Goal: Task Accomplishment & Management: Manage account settings

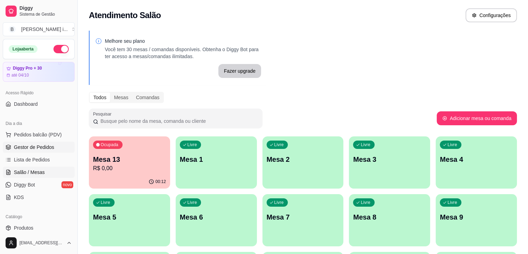
click at [38, 143] on span "Gestor de Pedidos" at bounding box center [34, 146] width 40 height 7
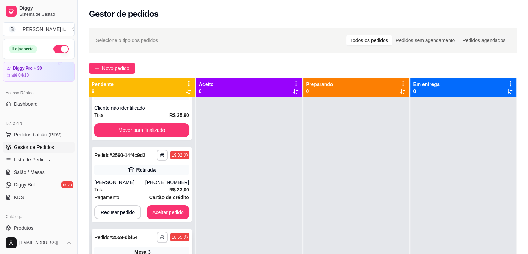
scroll to position [69, 0]
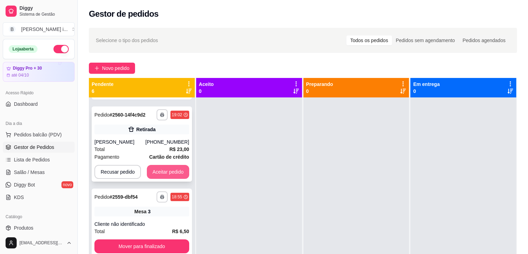
click at [164, 170] on button "Aceitar pedido" at bounding box center [168, 172] width 42 height 14
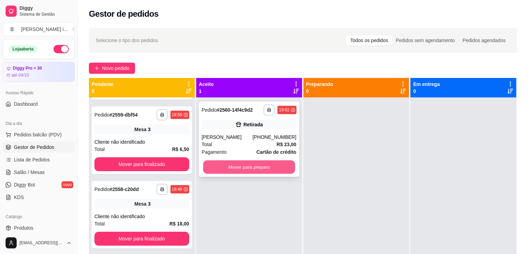
click at [263, 165] on button "Mover para preparo" at bounding box center [249, 167] width 92 height 14
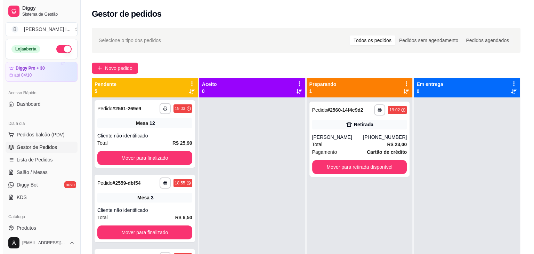
scroll to position [0, 0]
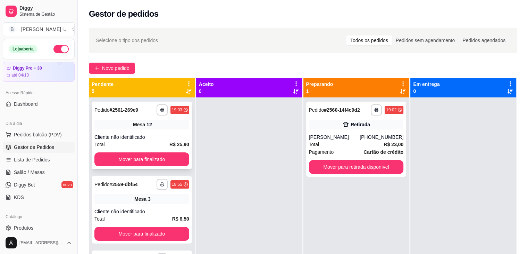
click at [154, 130] on div "**********" at bounding box center [142, 134] width 100 height 67
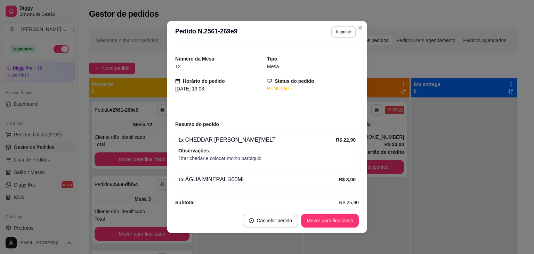
scroll to position [22, 0]
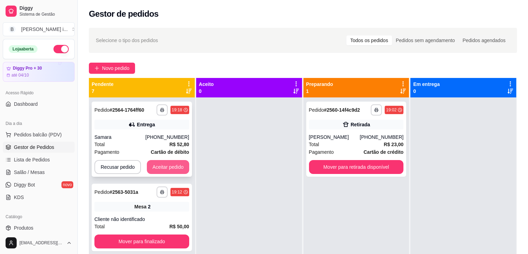
click at [166, 163] on button "Aceitar pedido" at bounding box center [168, 167] width 42 height 14
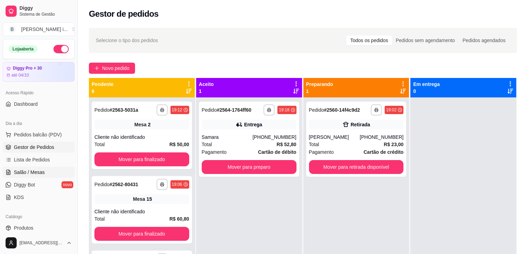
click at [48, 176] on link "Salão / Mesas" at bounding box center [39, 171] width 72 height 11
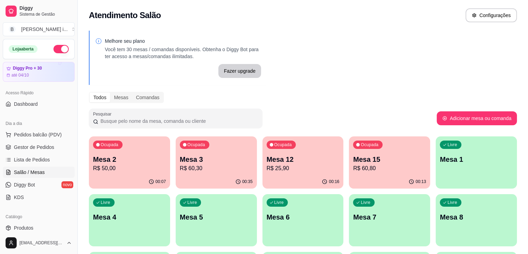
click at [176, 153] on div "Ocupada Mesa 3 R$ 60,30" at bounding box center [216, 155] width 81 height 39
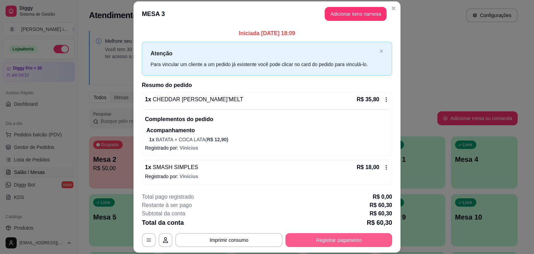
click at [322, 240] on button "Registrar pagamento" at bounding box center [338, 240] width 107 height 14
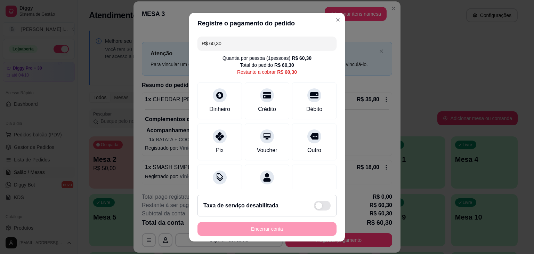
click at [233, 50] on input "R$ 60,30" at bounding box center [266, 43] width 131 height 14
click at [216, 91] on icon at bounding box center [220, 93] width 8 height 8
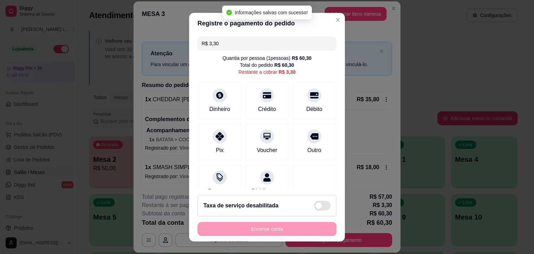
click at [231, 119] on div "R$ 3,30 Quantia por pessoa ( 1 pessoas) R$ 60,30 Total do pedido R$ 60,30 Resta…" at bounding box center [267, 111] width 156 height 155
click at [226, 125] on div "Pix" at bounding box center [219, 140] width 49 height 41
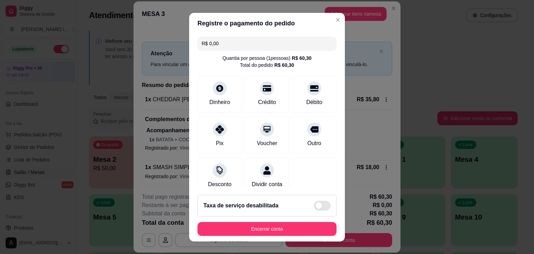
drag, startPoint x: 281, startPoint y: 214, endPoint x: 285, endPoint y: 223, distance: 9.9
click at [281, 215] on div "Taxa de serviço desabilitada" at bounding box center [266, 206] width 139 height 22
type input "R$ 6,03"
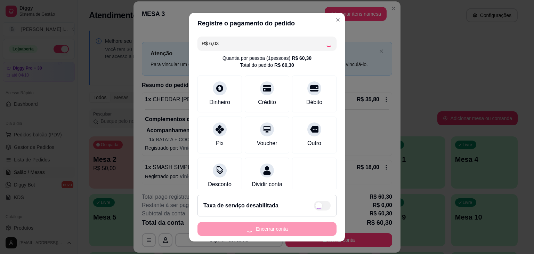
click at [286, 225] on div "Encerrar conta" at bounding box center [266, 229] width 139 height 14
checkbox input "true"
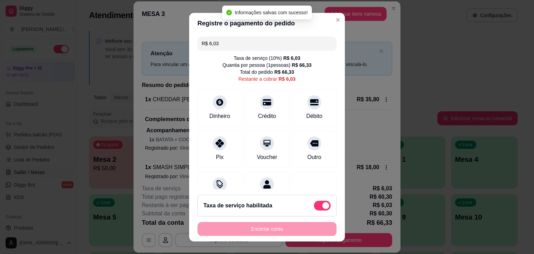
click at [314, 199] on div "Taxa de serviço habilitada" at bounding box center [266, 206] width 139 height 22
type input "R$ 0,00"
checkbox input "false"
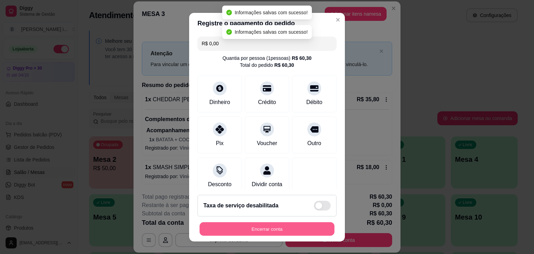
click at [282, 231] on button "Encerrar conta" at bounding box center [266, 229] width 135 height 14
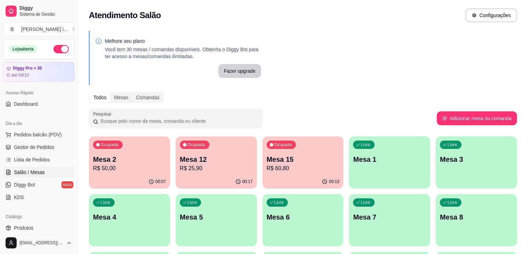
click at [187, 162] on p "Mesa 12" at bounding box center [216, 159] width 73 height 10
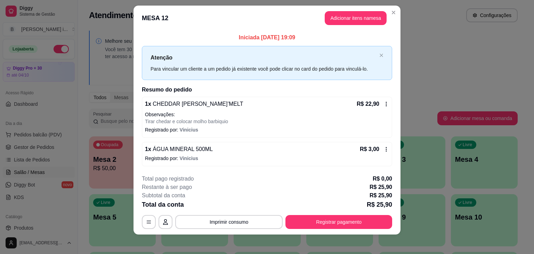
scroll to position [9, 0]
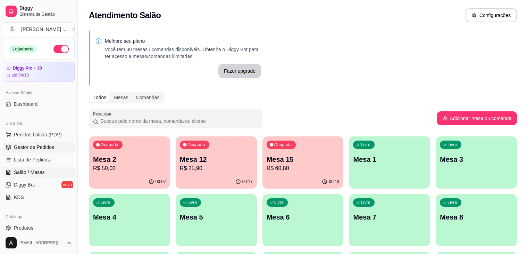
click at [25, 147] on span "Gestor de Pedidos" at bounding box center [34, 146] width 40 height 7
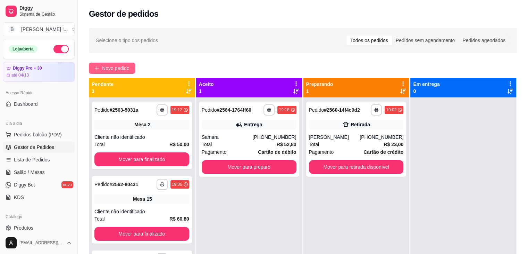
click at [133, 66] on button "Novo pedido" at bounding box center [112, 68] width 46 height 11
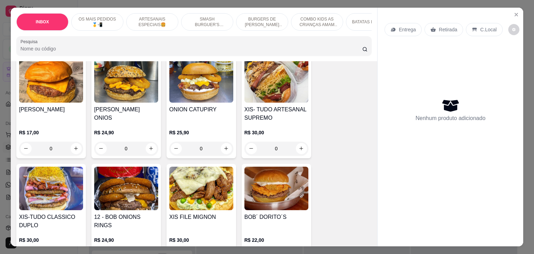
scroll to position [382, 0]
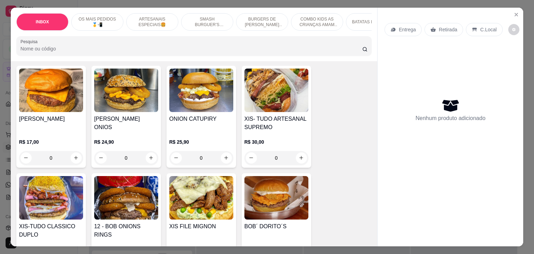
click at [36, 99] on div "[PERSON_NAME] R$ 17,00 0" at bounding box center [50, 117] width 69 height 102
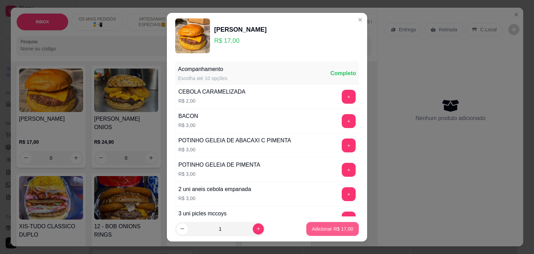
click at [321, 227] on p "Adicionar R$ 17,00" at bounding box center [332, 228] width 41 height 7
type input "1"
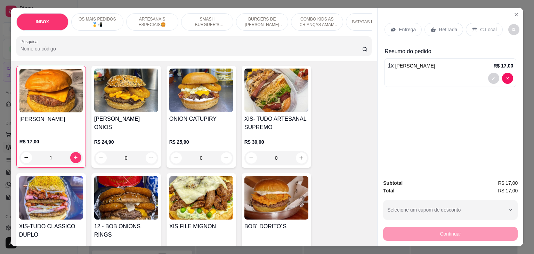
click at [404, 29] on p "Entrega" at bounding box center [406, 29] width 17 height 7
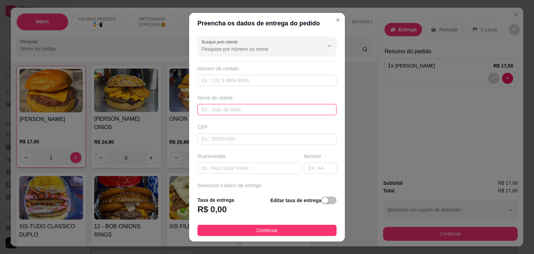
click at [242, 111] on input "text" at bounding box center [266, 109] width 139 height 11
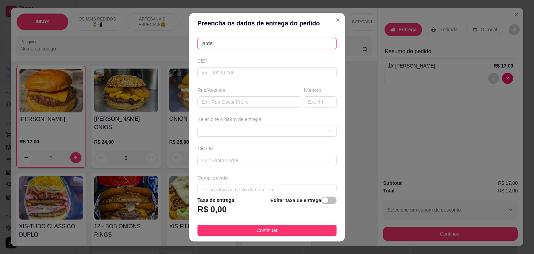
scroll to position [69, 0]
type input "jardel"
click at [229, 99] on input "text" at bounding box center [249, 98] width 104 height 11
type input "avenoida [PERSON_NAME]"
click at [311, 99] on input "text" at bounding box center [320, 98] width 33 height 11
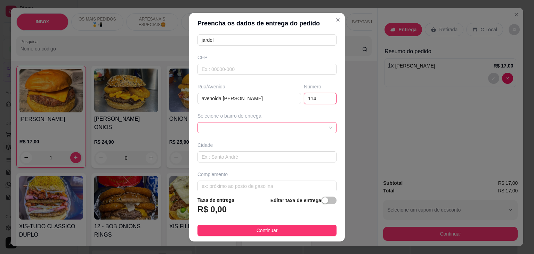
click at [296, 122] on div at bounding box center [266, 127] width 139 height 11
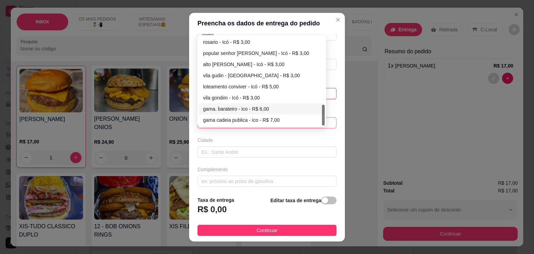
scroll to position [76, 0]
type input "114"
click at [244, 93] on div "vila gondim - Icó - R$ 3,00" at bounding box center [261, 96] width 117 height 8
type input "Icó"
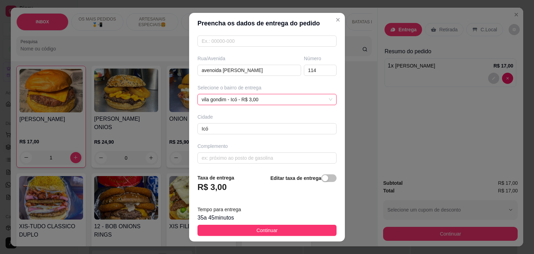
scroll to position [99, 0]
click at [253, 158] on input "text" at bounding box center [266, 156] width 139 height 11
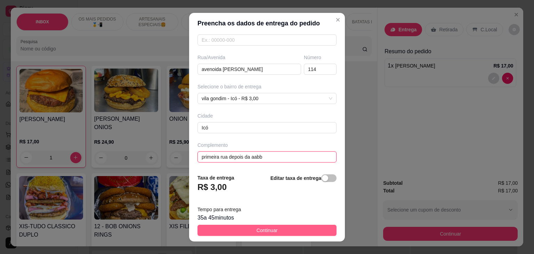
type input "primeira rua depois da aabb"
click at [276, 227] on button "Continuar" at bounding box center [266, 229] width 139 height 11
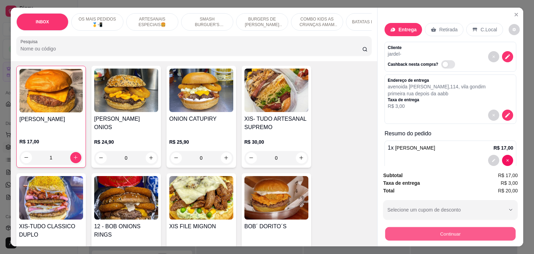
click at [435, 232] on button "Continuar" at bounding box center [450, 234] width 130 height 14
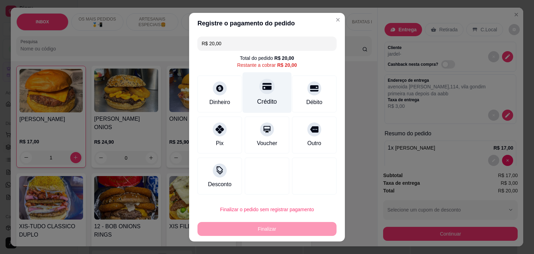
click at [259, 95] on div "Crédito" at bounding box center [266, 92] width 49 height 41
type input "R$ 0,00"
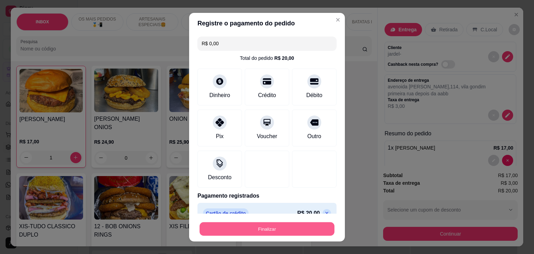
click at [287, 229] on button "Finalizar" at bounding box center [266, 229] width 135 height 14
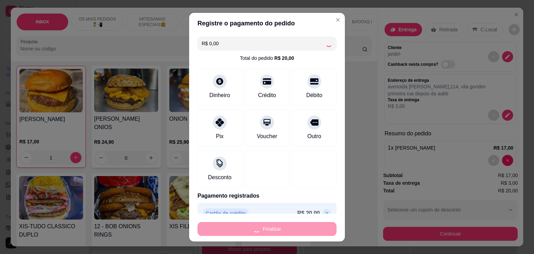
type input "0"
type input "-R$ 20,00"
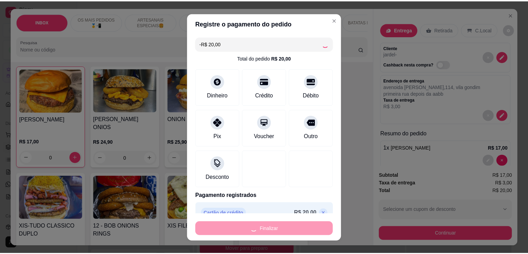
scroll to position [382, 0]
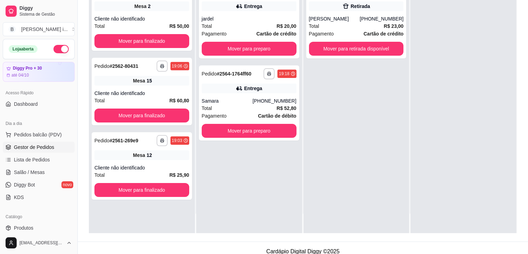
scroll to position [104, 0]
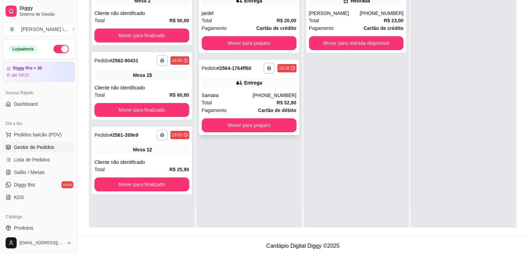
click at [271, 100] on div "Total R$ 52,80" at bounding box center [249, 103] width 95 height 8
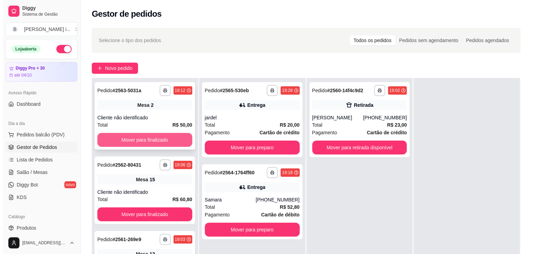
scroll to position [0, 0]
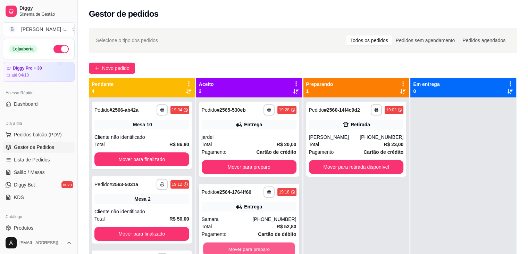
click at [262, 248] on button "Mover para preparo" at bounding box center [249, 249] width 92 height 14
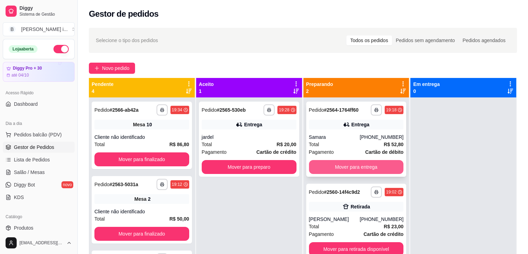
click at [353, 165] on button "Mover para entrega" at bounding box center [356, 167] width 95 height 14
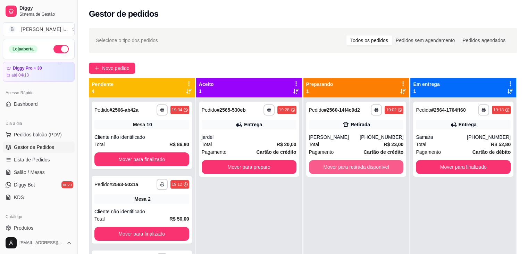
click at [353, 165] on button "Mover para retirada disponível" at bounding box center [356, 167] width 95 height 14
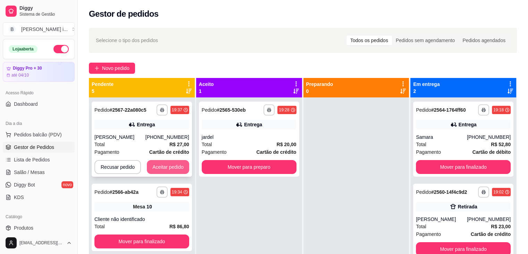
click at [169, 165] on button "Aceitar pedido" at bounding box center [168, 167] width 42 height 14
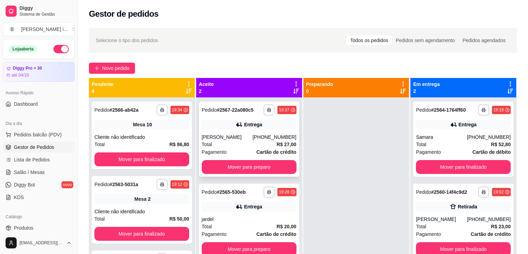
click at [226, 120] on div "Entrega" at bounding box center [249, 125] width 95 height 10
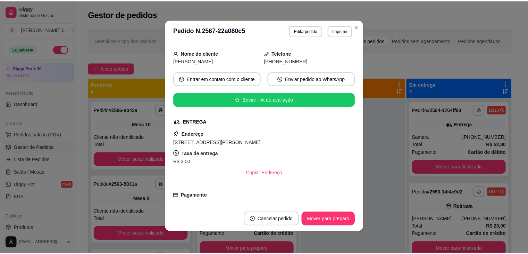
scroll to position [33, 0]
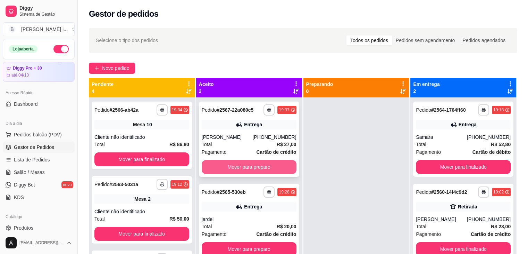
click at [247, 164] on button "Mover para preparo" at bounding box center [249, 167] width 95 height 14
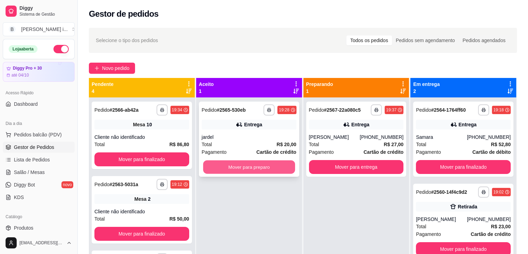
click at [247, 164] on button "Mover para preparo" at bounding box center [249, 167] width 92 height 14
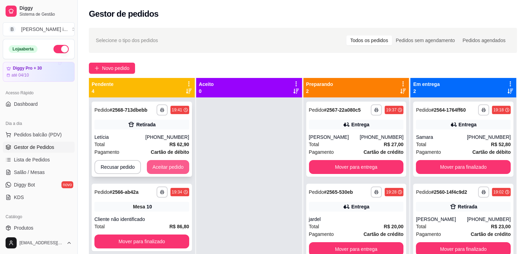
click at [181, 167] on button "Aceitar pedido" at bounding box center [168, 167] width 42 height 14
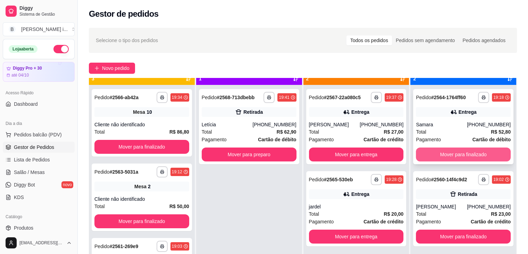
scroll to position [19, 0]
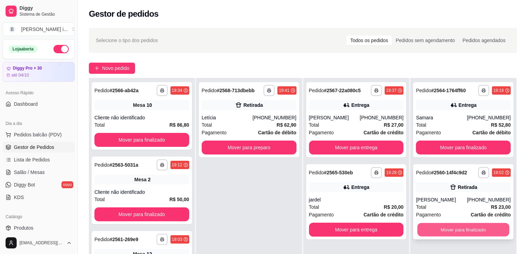
click at [454, 230] on button "Mover para finalizado" at bounding box center [464, 230] width 92 height 14
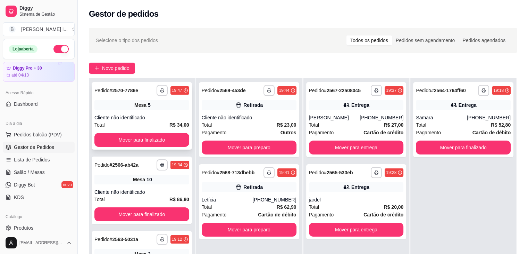
click at [156, 118] on div "Cliente não identificado" at bounding box center [141, 117] width 95 height 7
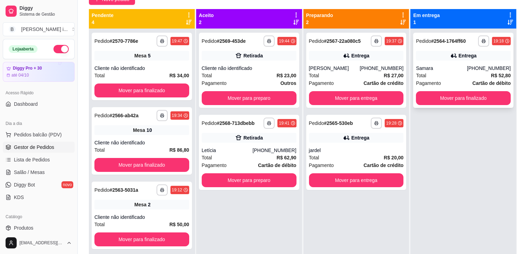
scroll to position [0, 0]
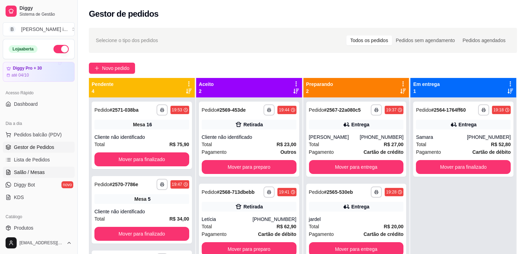
click at [38, 171] on span "Salão / Mesas" at bounding box center [29, 171] width 31 height 7
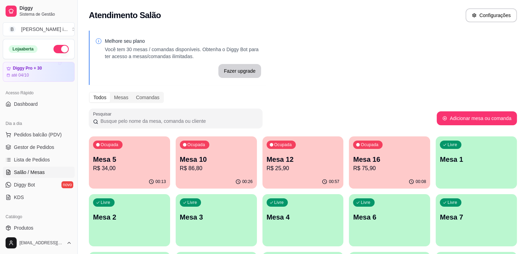
click at [277, 172] on p "R$ 25,90" at bounding box center [303, 168] width 73 height 8
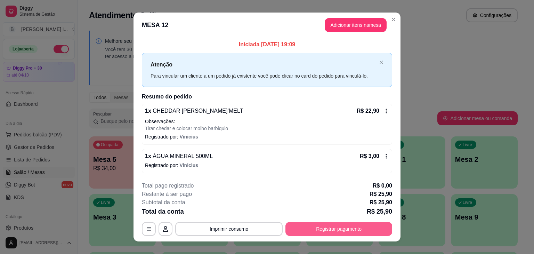
click at [332, 227] on button "Registrar pagamento" at bounding box center [338, 229] width 107 height 14
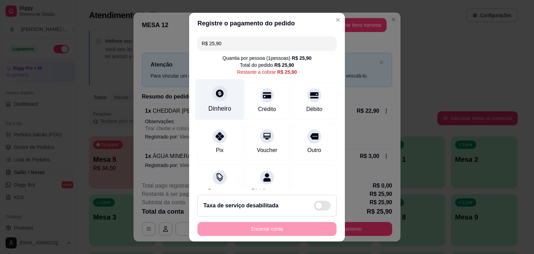
click at [208, 87] on div "Dinheiro" at bounding box center [219, 99] width 49 height 41
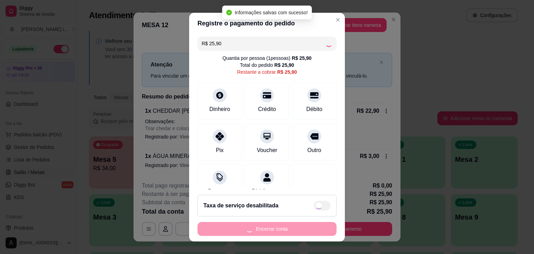
type input "R$ 0,00"
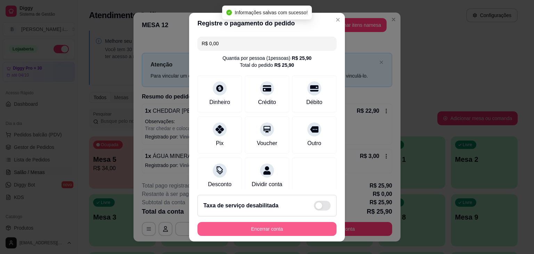
click at [293, 225] on button "Encerrar conta" at bounding box center [266, 229] width 139 height 14
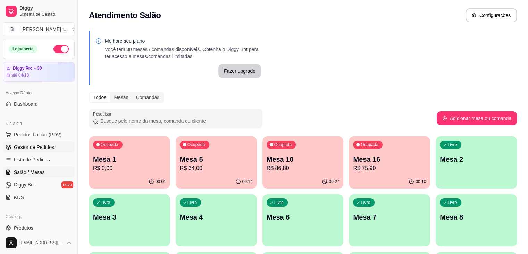
click at [35, 146] on span "Gestor de Pedidos" at bounding box center [34, 146] width 40 height 7
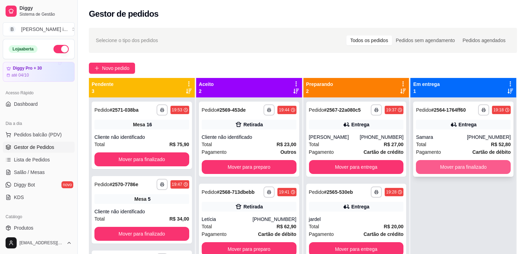
click at [491, 168] on button "Mover para finalizado" at bounding box center [463, 167] width 95 height 14
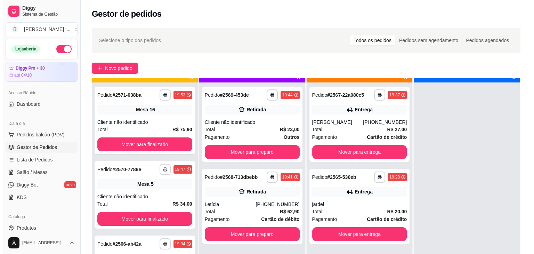
scroll to position [19, 0]
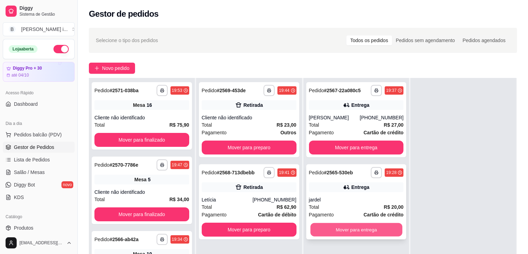
click at [382, 231] on button "Mover para entrega" at bounding box center [357, 230] width 92 height 14
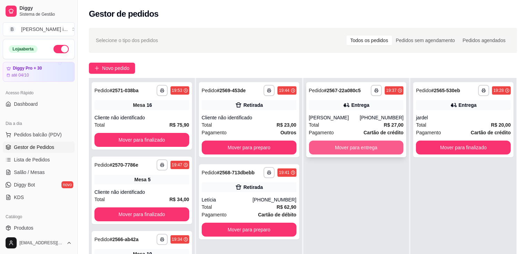
click at [368, 149] on button "Mover para entrega" at bounding box center [356, 147] width 95 height 14
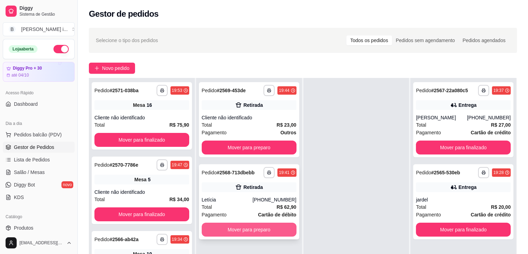
click at [283, 229] on button "Mover para preparo" at bounding box center [249, 229] width 95 height 14
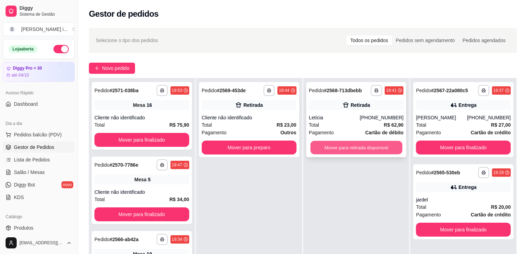
click at [366, 142] on button "Mover para retirada disponível" at bounding box center [357, 148] width 92 height 14
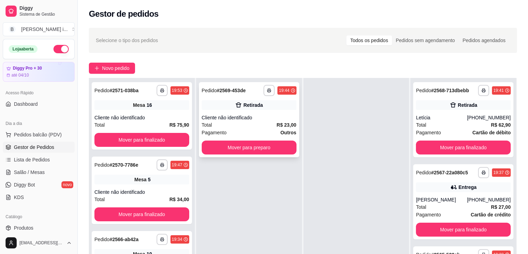
click at [265, 109] on div "Retirada" at bounding box center [249, 105] width 95 height 10
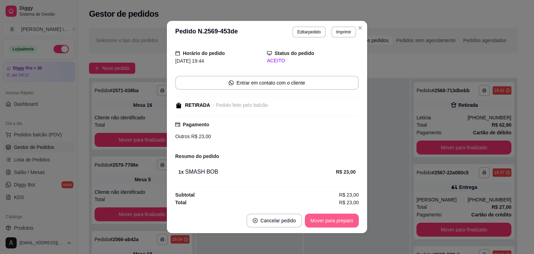
click at [346, 220] on button "Mover para preparo" at bounding box center [332, 220] width 54 height 14
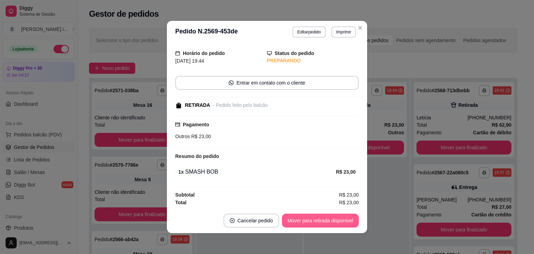
click at [346, 220] on button "Mover para retirada disponível" at bounding box center [320, 220] width 77 height 14
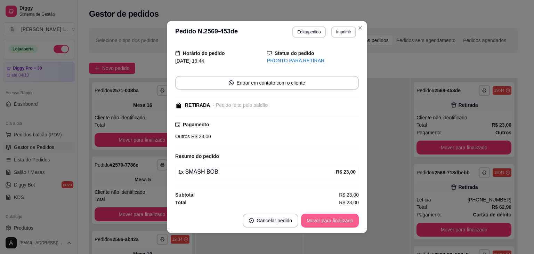
click at [346, 220] on button "Mover para finalizado" at bounding box center [330, 220] width 58 height 14
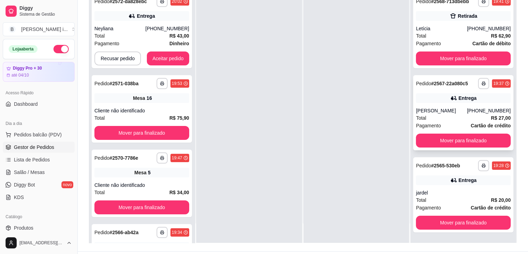
scroll to position [106, 0]
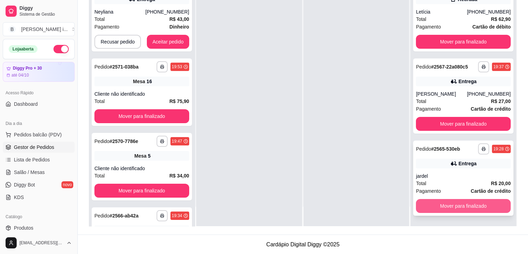
click at [476, 203] on button "Mover para finalizado" at bounding box center [463, 206] width 95 height 14
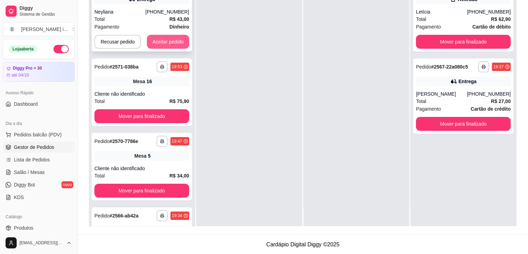
click at [170, 41] on button "Aceitar pedido" at bounding box center [168, 42] width 42 height 14
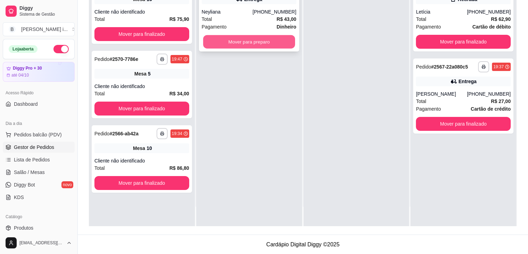
click at [240, 46] on button "Mover para preparo" at bounding box center [249, 42] width 92 height 14
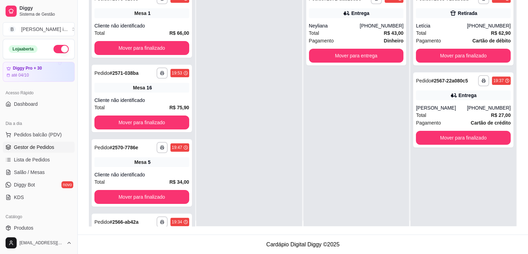
scroll to position [0, 0]
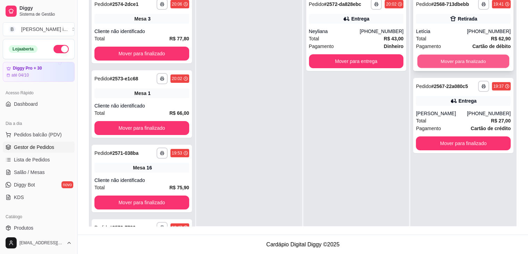
click at [486, 60] on button "Mover para finalizado" at bounding box center [464, 62] width 92 height 14
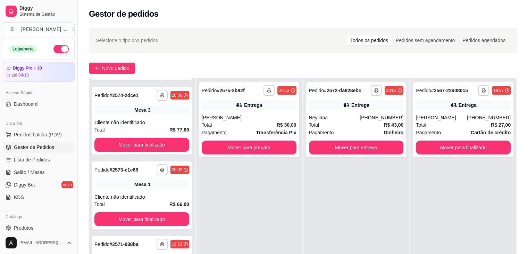
scroll to position [144, 0]
click at [40, 170] on span "Salão / Mesas" at bounding box center [29, 171] width 31 height 7
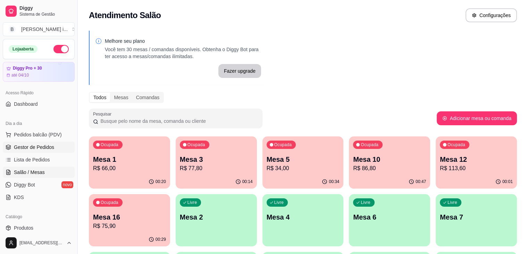
click at [31, 150] on link "Gestor de Pedidos" at bounding box center [39, 146] width 72 height 11
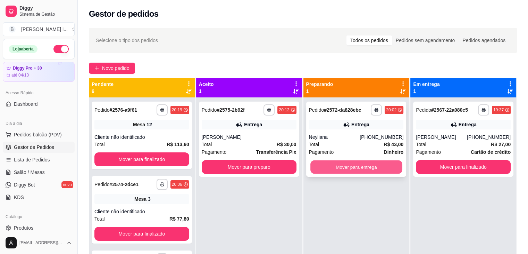
click at [356, 170] on button "Mover para entrega" at bounding box center [357, 167] width 92 height 14
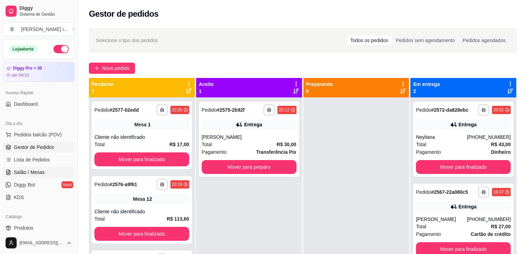
click at [48, 172] on link "Salão / Mesas" at bounding box center [39, 171] width 72 height 11
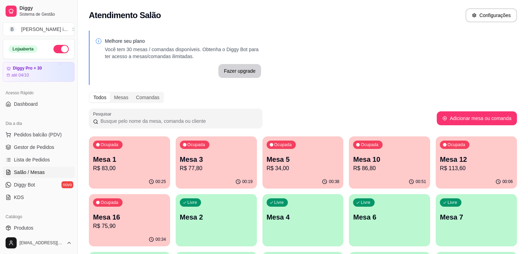
click at [141, 174] on div "Ocupada Mesa 1 R$ 83,00" at bounding box center [129, 155] width 81 height 39
click at [17, 143] on span "Gestor de Pedidos" at bounding box center [34, 146] width 40 height 7
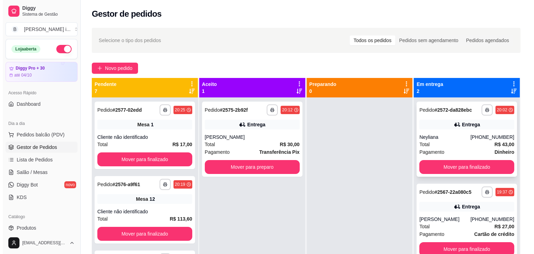
scroll to position [19, 0]
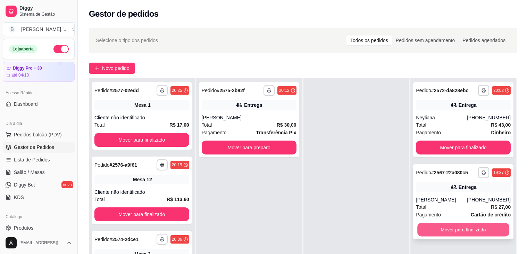
click at [492, 229] on button "Mover para finalizado" at bounding box center [464, 230] width 92 height 14
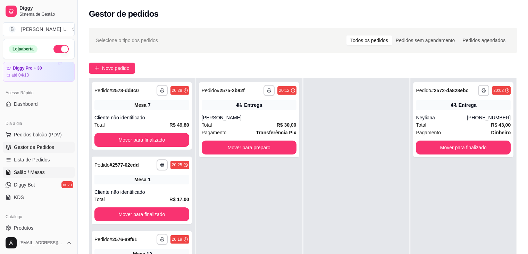
click at [26, 173] on span "Salão / Mesas" at bounding box center [29, 171] width 31 height 7
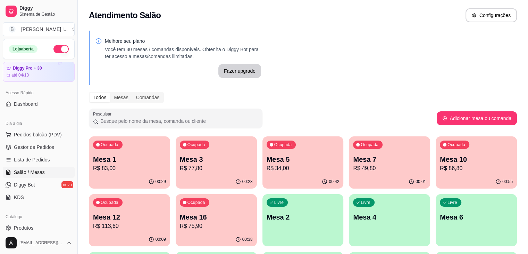
click at [278, 169] on p "R$ 34,00" at bounding box center [303, 168] width 73 height 8
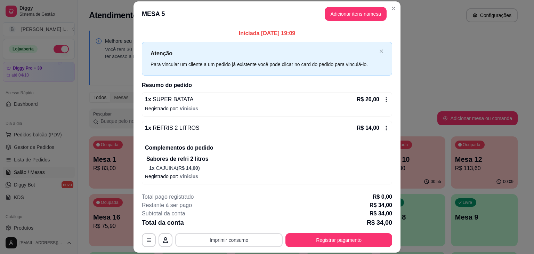
click at [230, 236] on button "Imprimir consumo" at bounding box center [228, 240] width 107 height 14
click at [231, 221] on button "IMPRESSORA ORI" at bounding box center [228, 223] width 49 height 11
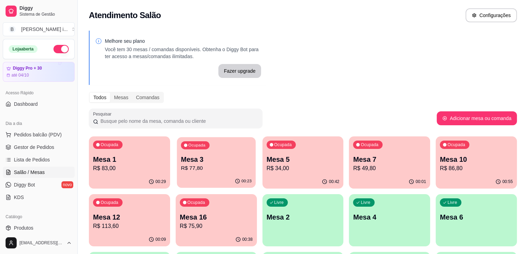
click at [181, 167] on p "R$ 77,80" at bounding box center [216, 168] width 71 height 8
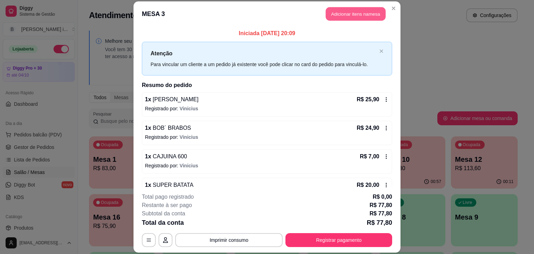
click at [363, 14] on button "Adicionar itens na mesa" at bounding box center [356, 14] width 60 height 14
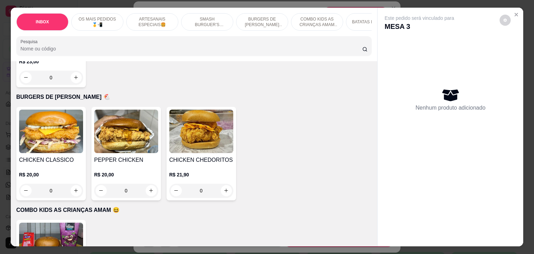
scroll to position [1042, 0]
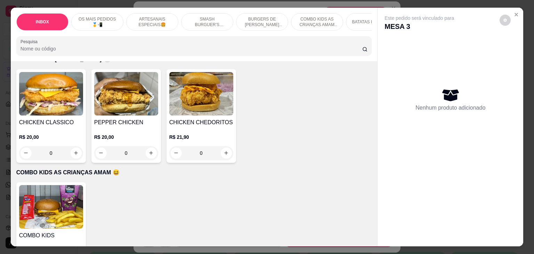
click at [52, 89] on img at bounding box center [51, 93] width 64 height 43
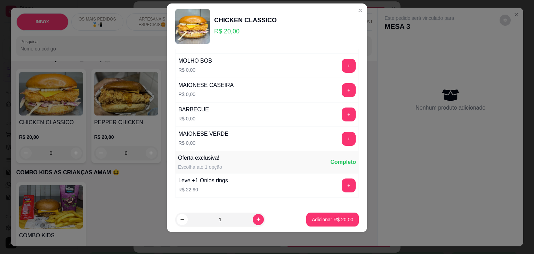
scroll to position [112, 0]
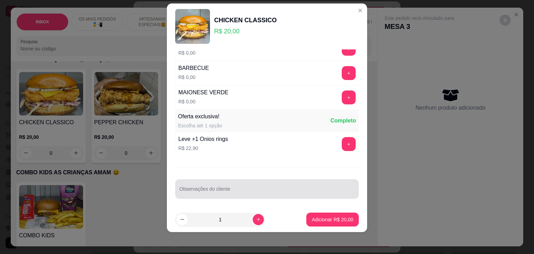
click at [246, 183] on div at bounding box center [266, 189] width 175 height 14
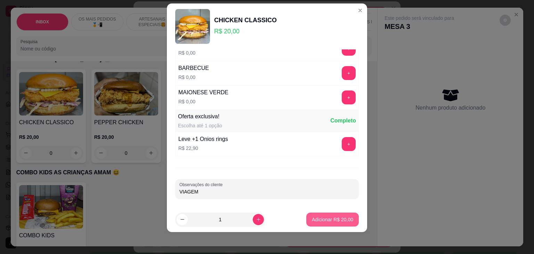
type input "VIAGEM"
click at [312, 217] on p "Adicionar R$ 20,00" at bounding box center [332, 219] width 41 height 7
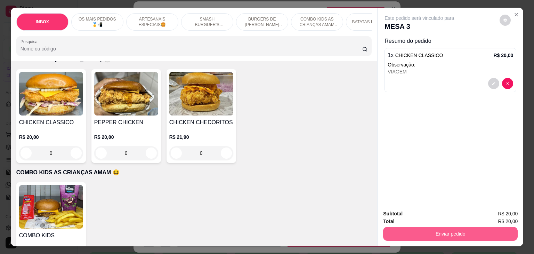
click at [417, 226] on button "Enviar pedido" at bounding box center [450, 233] width 134 height 14
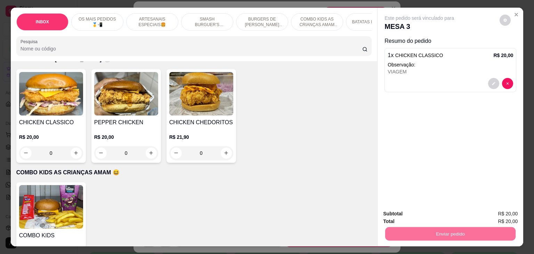
click at [494, 213] on button "Enviar pedido" at bounding box center [501, 213] width 41 height 14
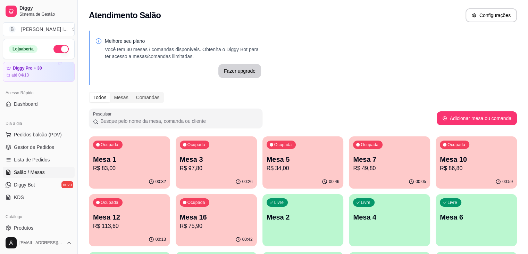
click at [267, 159] on p "Mesa 5" at bounding box center [303, 159] width 73 height 10
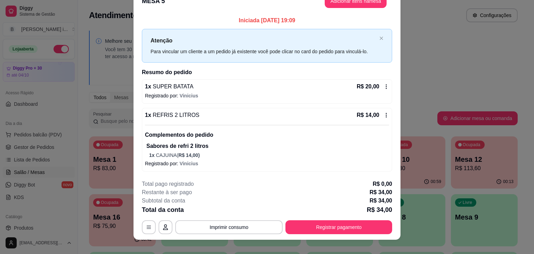
scroll to position [0, 0]
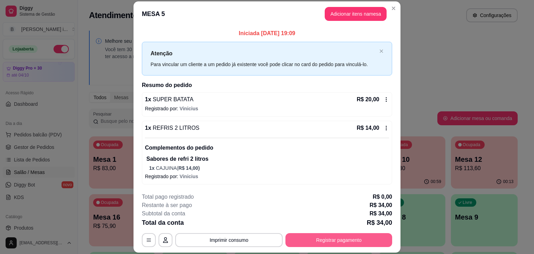
click at [333, 234] on button "Registrar pagamento" at bounding box center [338, 240] width 107 height 14
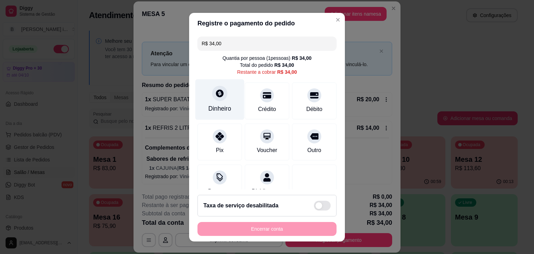
click at [224, 96] on div "Dinheiro" at bounding box center [219, 99] width 49 height 41
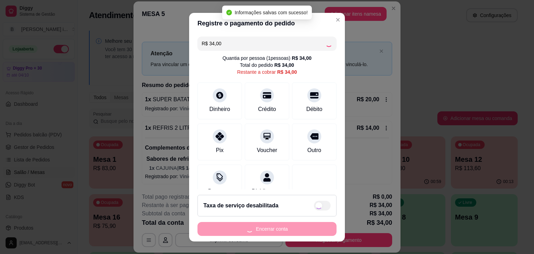
type input "R$ 0,00"
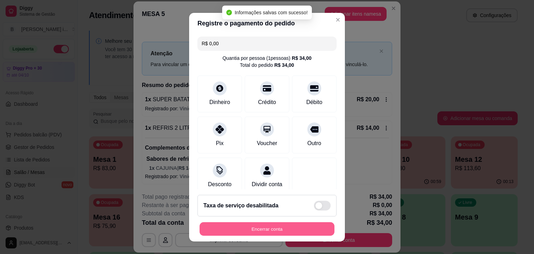
click at [292, 229] on button "Encerrar conta" at bounding box center [266, 229] width 135 height 14
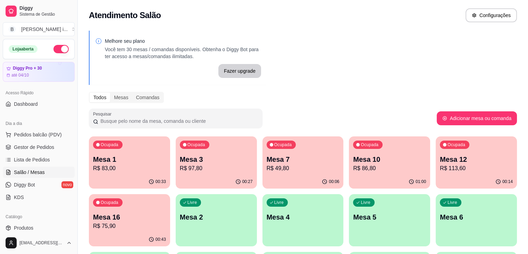
click at [23, 153] on ul "Pedidos balcão (PDV) Gestor de Pedidos Lista de Pedidos Salão / Mesas Diggy Bot…" at bounding box center [39, 166] width 72 height 74
click at [22, 147] on span "Gestor de Pedidos" at bounding box center [34, 146] width 40 height 7
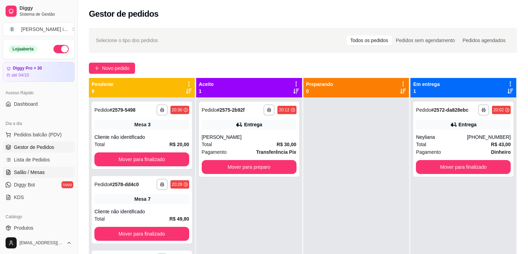
click at [39, 174] on span "Salão / Mesas" at bounding box center [29, 171] width 31 height 7
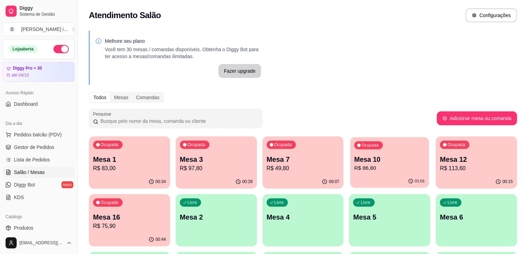
click at [356, 165] on p "R$ 86,80" at bounding box center [390, 168] width 71 height 8
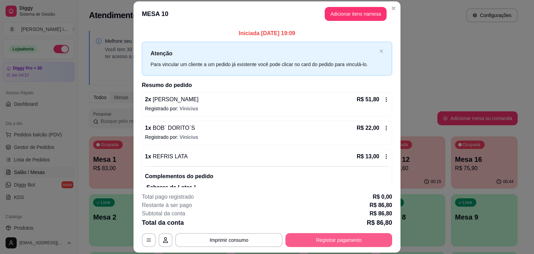
click at [335, 241] on button "Registrar pagamento" at bounding box center [338, 240] width 107 height 14
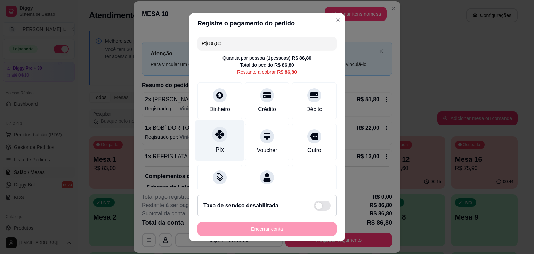
click at [225, 148] on div "Pix" at bounding box center [219, 140] width 49 height 41
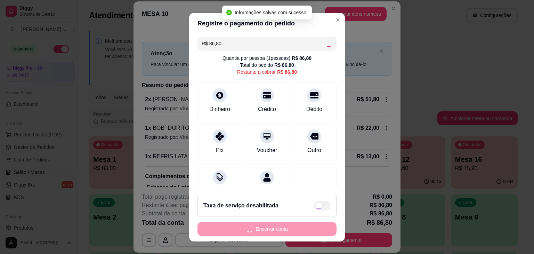
type input "R$ 0,00"
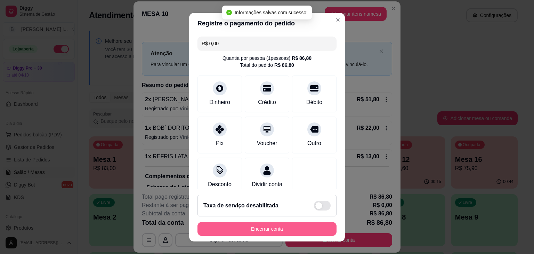
click at [268, 231] on button "Encerrar conta" at bounding box center [266, 229] width 139 height 14
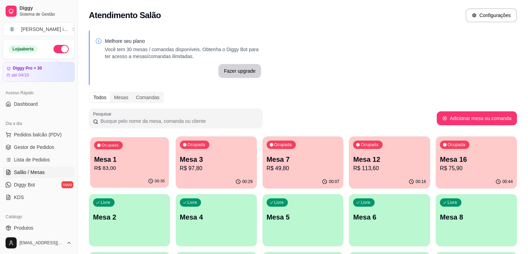
click at [143, 177] on div "00:35" at bounding box center [129, 180] width 79 height 13
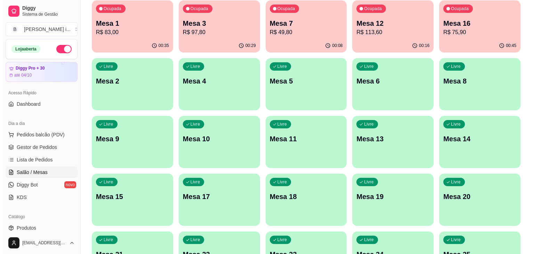
scroll to position [139, 0]
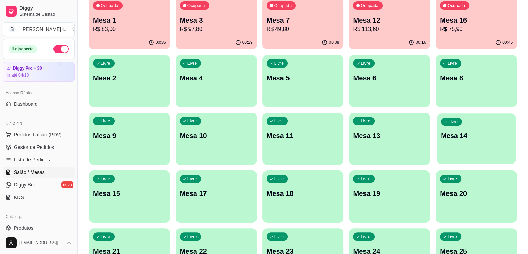
click at [437, 144] on div "Livre Mesa 14" at bounding box center [476, 134] width 79 height 42
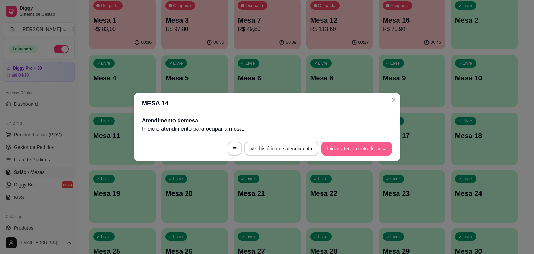
click at [344, 146] on button "Iniciar atendimento de mesa" at bounding box center [356, 148] width 71 height 14
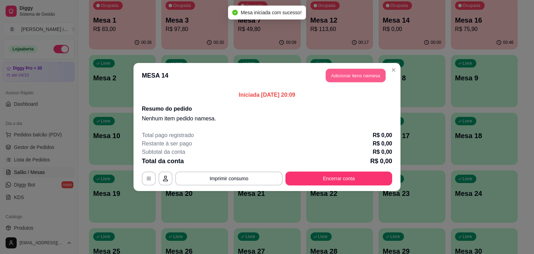
click at [346, 73] on button "Adicionar itens na mesa" at bounding box center [356, 76] width 60 height 14
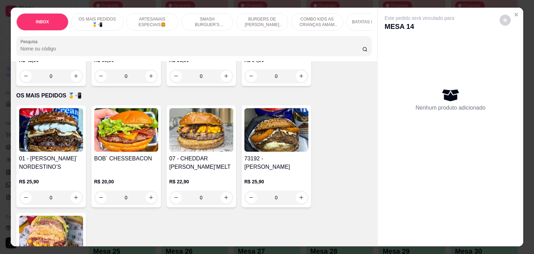
scroll to position [104, 0]
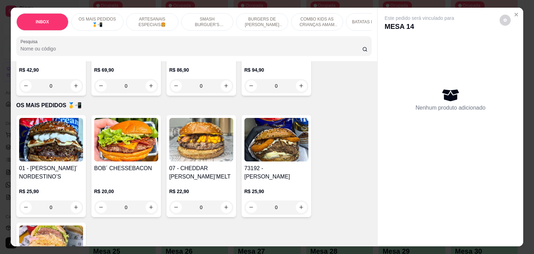
click at [61, 160] on img at bounding box center [51, 139] width 64 height 43
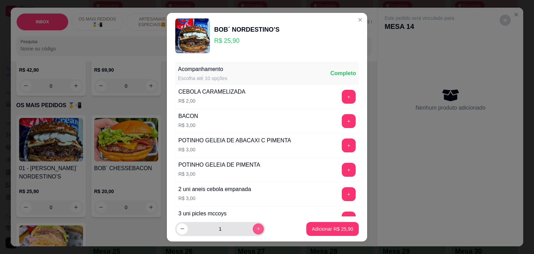
click at [256, 229] on icon "increase-product-quantity" at bounding box center [258, 228] width 5 height 5
type input "2"
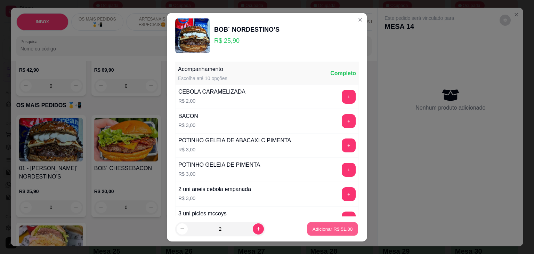
click at [339, 223] on button "Adicionar R$ 51,80" at bounding box center [332, 229] width 51 height 14
type input "2"
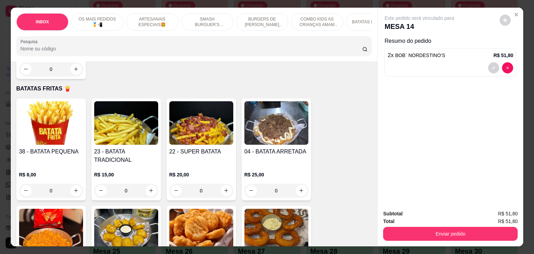
scroll to position [1205, 0]
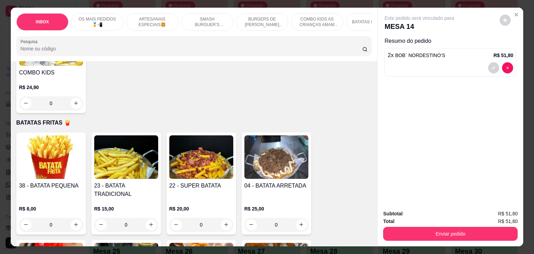
click at [150, 217] on div "0" at bounding box center [126, 224] width 64 height 14
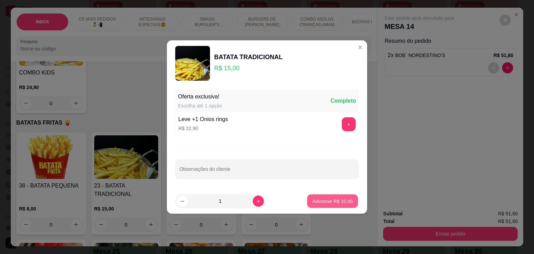
click at [346, 198] on p "Adicionar R$ 15,00" at bounding box center [332, 200] width 40 height 7
type input "1"
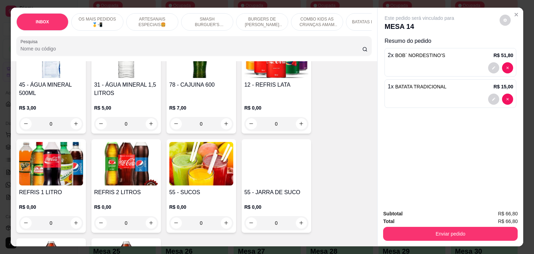
scroll to position [1588, 0]
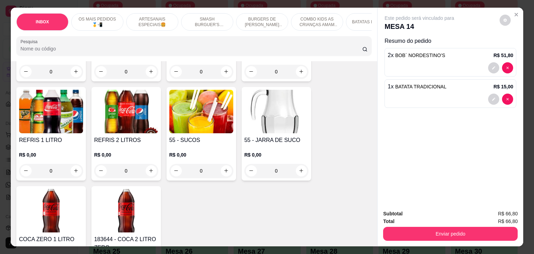
click at [54, 144] on div "R$ 0,00 0" at bounding box center [51, 160] width 64 height 33
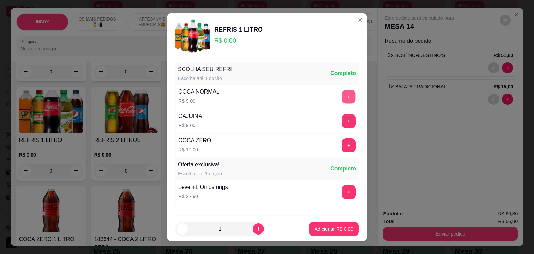
click at [342, 99] on button "+" at bounding box center [349, 97] width 14 height 14
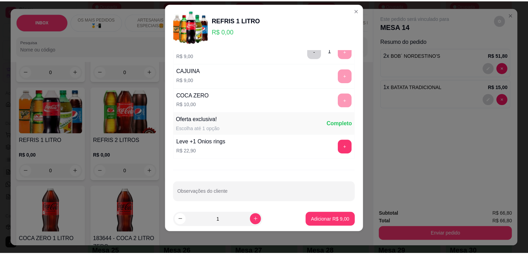
scroll to position [39, 0]
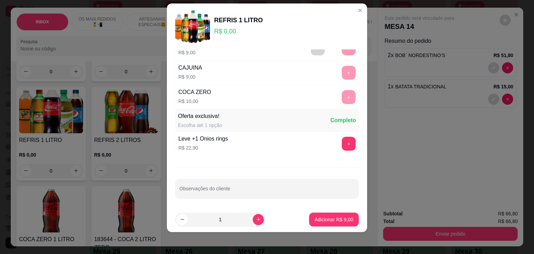
click at [332, 228] on footer "1 Adicionar R$ 9,00" at bounding box center [267, 219] width 200 height 25
click at [332, 220] on p "Adicionar R$ 9,00" at bounding box center [334, 219] width 38 height 7
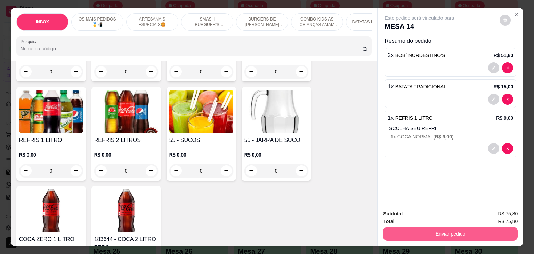
click at [418, 230] on button "Enviar pedido" at bounding box center [450, 233] width 134 height 14
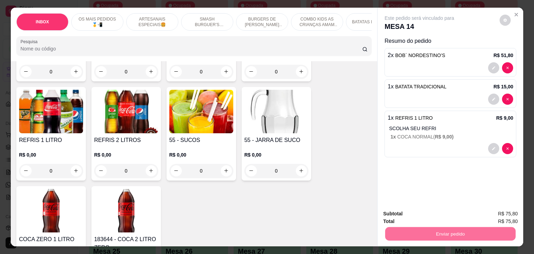
click at [506, 210] on button "Enviar pedido" at bounding box center [499, 213] width 38 height 13
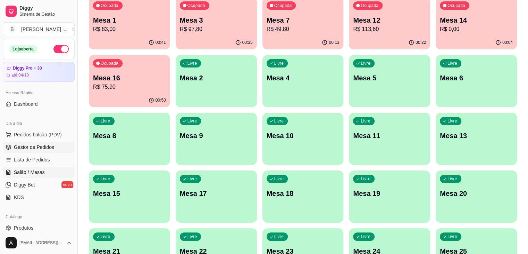
click at [24, 150] on link "Gestor de Pedidos" at bounding box center [39, 146] width 72 height 11
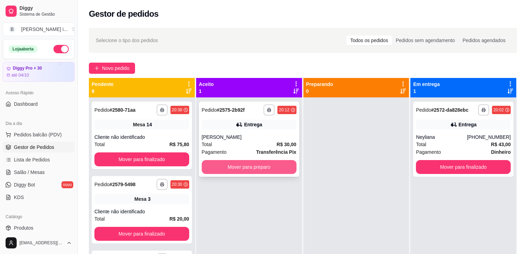
click at [234, 163] on button "Mover para preparo" at bounding box center [249, 167] width 95 height 14
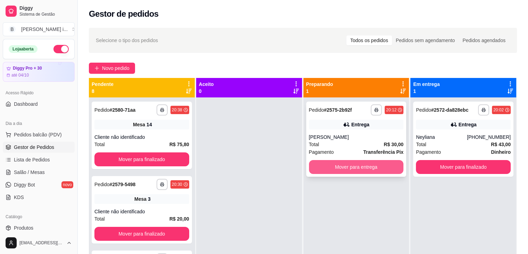
click at [375, 165] on button "Mover para entrega" at bounding box center [356, 167] width 95 height 14
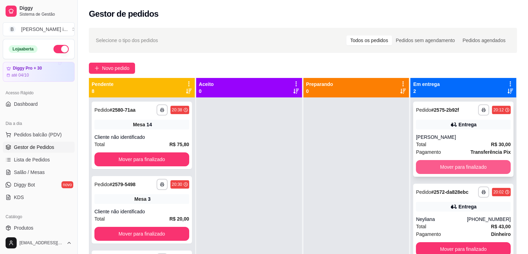
click at [469, 162] on button "Mover para finalizado" at bounding box center [463, 167] width 95 height 14
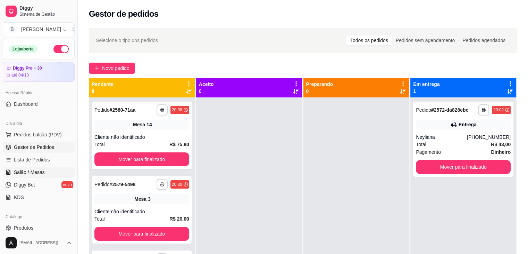
click at [36, 171] on span "Salão / Mesas" at bounding box center [29, 171] width 31 height 7
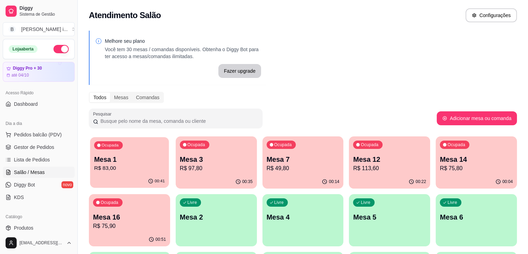
click at [145, 170] on p "R$ 83,00" at bounding box center [129, 168] width 71 height 8
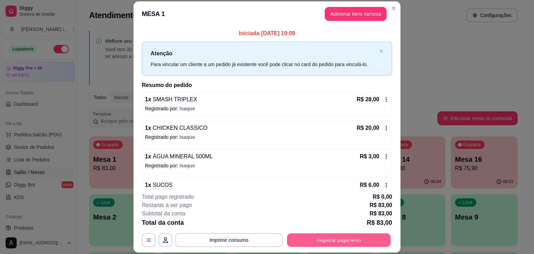
click at [327, 235] on button "Registrar pagamento" at bounding box center [339, 240] width 104 height 14
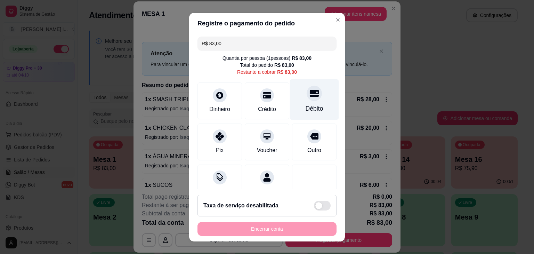
click at [299, 102] on div "Débito" at bounding box center [314, 99] width 49 height 41
type input "R$ 0,00"
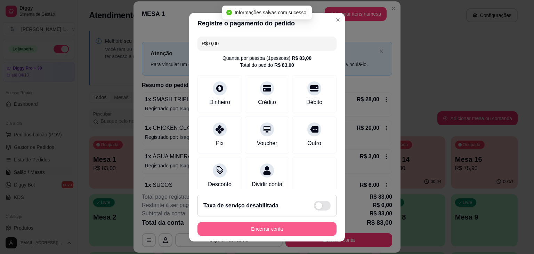
click at [313, 232] on button "Encerrar conta" at bounding box center [266, 229] width 139 height 14
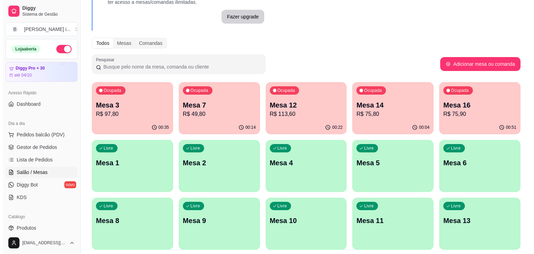
scroll to position [174, 0]
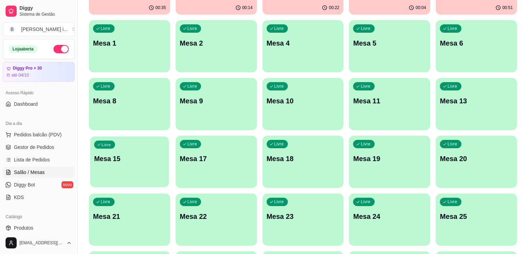
click at [169, 136] on div "Livre Mesa 15" at bounding box center [129, 157] width 79 height 42
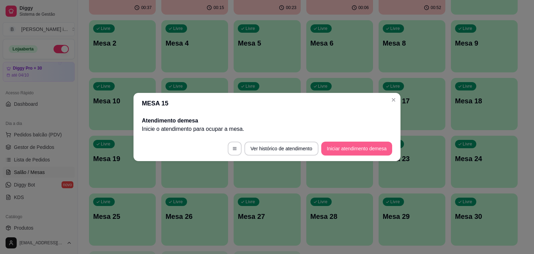
click at [374, 148] on button "Iniciar atendimento de mesa" at bounding box center [356, 148] width 71 height 14
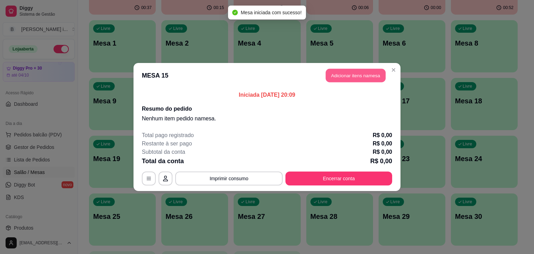
click at [364, 79] on button "Adicionar itens na mesa" at bounding box center [356, 76] width 60 height 14
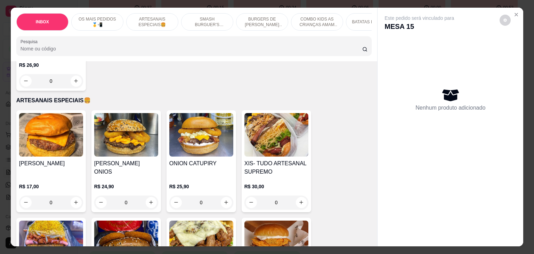
scroll to position [382, 0]
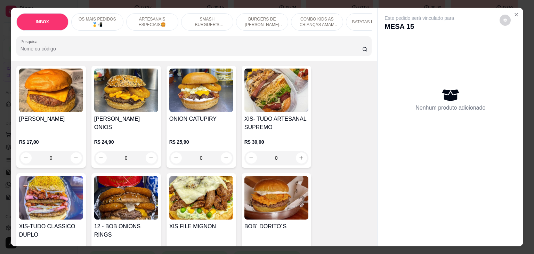
click at [41, 115] on h4 "[PERSON_NAME]" at bounding box center [51, 119] width 64 height 8
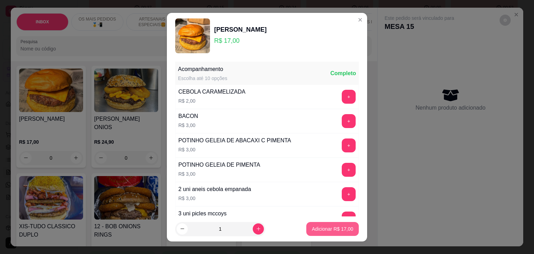
click at [316, 226] on p "Adicionar R$ 17,00" at bounding box center [332, 228] width 41 height 7
type input "1"
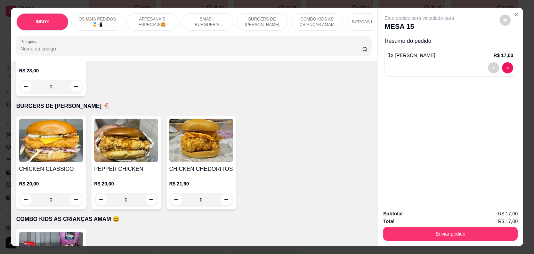
scroll to position [1007, 0]
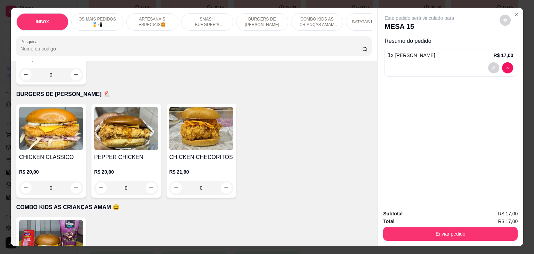
click at [51, 168] on p "R$ 20,00" at bounding box center [51, 171] width 64 height 7
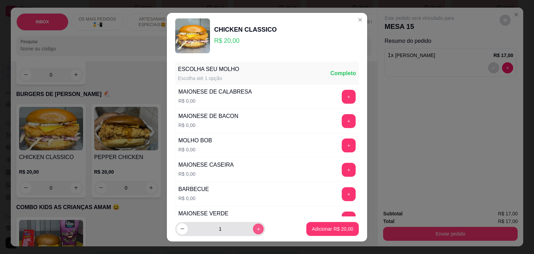
click at [256, 228] on icon "increase-product-quantity" at bounding box center [257, 227] width 3 height 3
type input "2"
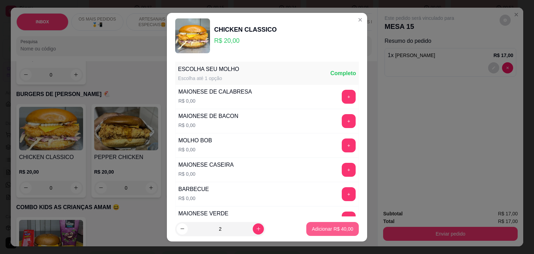
click at [312, 227] on p "Adicionar R$ 40,00" at bounding box center [332, 228] width 41 height 7
type input "2"
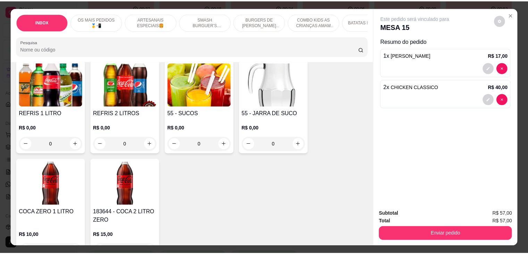
scroll to position [1622, 0]
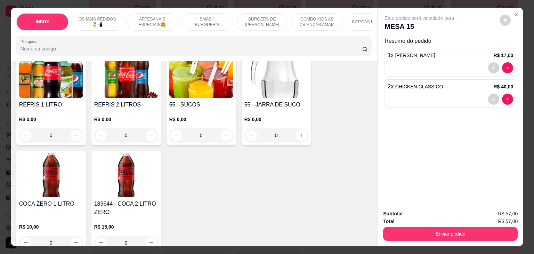
click at [66, 216] on div "R$ 10,00 0" at bounding box center [51, 232] width 64 height 33
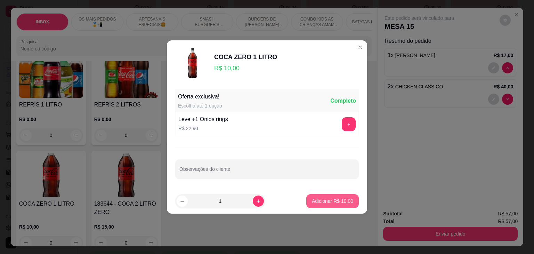
click at [327, 203] on p "Adicionar R$ 10,00" at bounding box center [332, 200] width 41 height 7
type input "1"
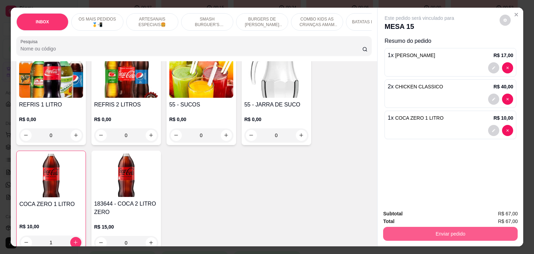
click at [409, 232] on button "Enviar pedido" at bounding box center [450, 233] width 134 height 14
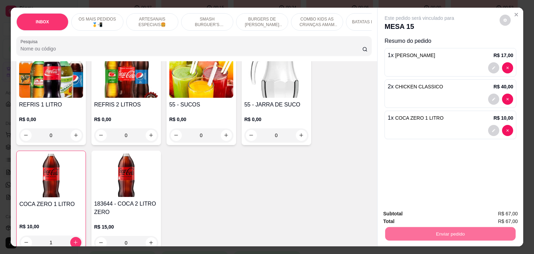
click at [438, 210] on button "Registrar cliente" at bounding box center [453, 213] width 48 height 14
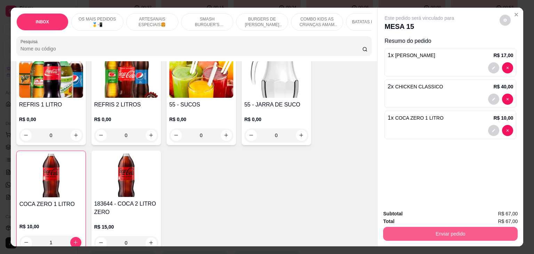
click at [423, 229] on button "Enviar pedido" at bounding box center [450, 233] width 134 height 14
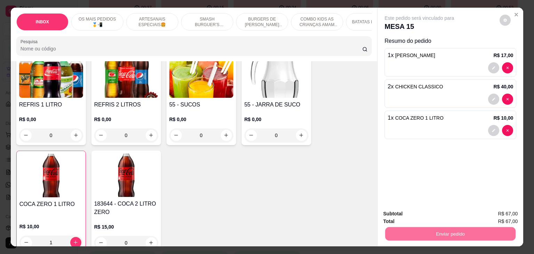
click at [484, 209] on button "Enviar pedido" at bounding box center [499, 213] width 39 height 13
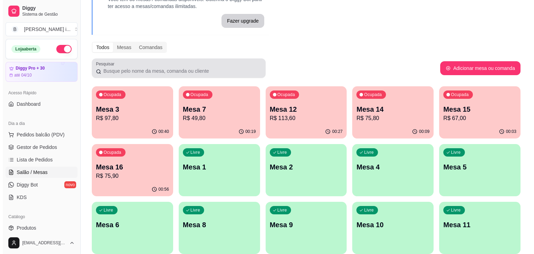
scroll to position [35, 0]
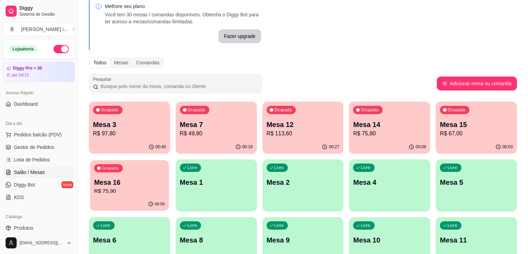
click at [165, 187] on p "R$ 75,90" at bounding box center [129, 191] width 71 height 8
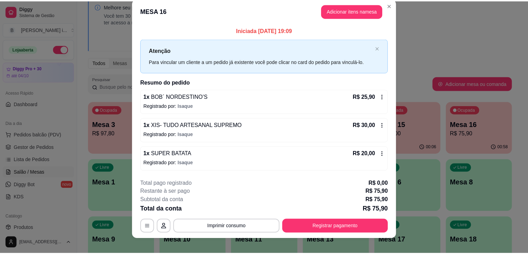
scroll to position [15, 0]
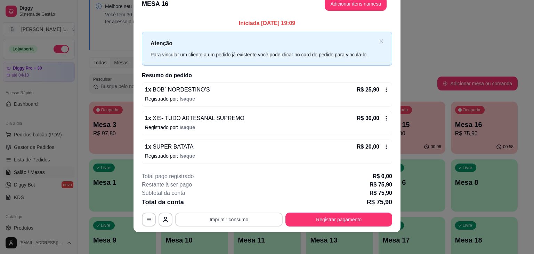
click at [257, 220] on button "Imprimir consumo" at bounding box center [228, 219] width 107 height 14
click at [245, 203] on button "IMPRESSORA ORI" at bounding box center [228, 202] width 49 height 11
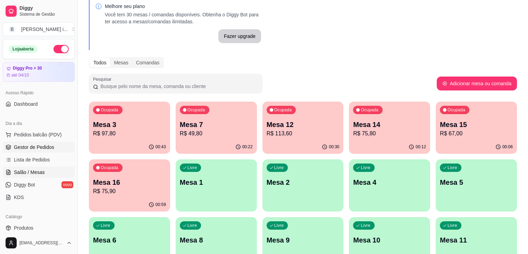
click at [30, 146] on span "Gestor de Pedidos" at bounding box center [34, 146] width 40 height 7
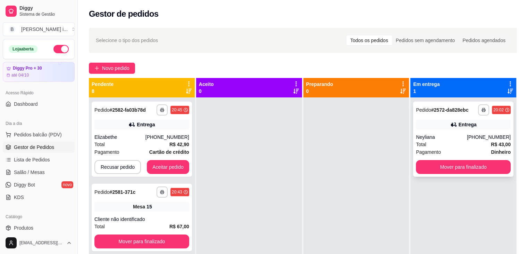
click at [500, 147] on strong "R$ 43,00" at bounding box center [501, 144] width 20 height 6
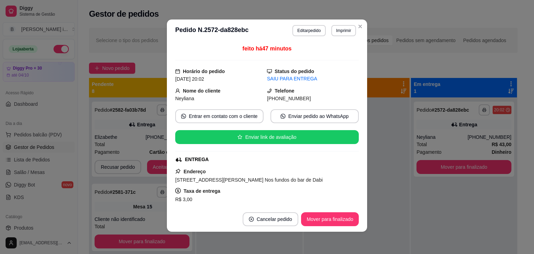
scroll to position [133, 0]
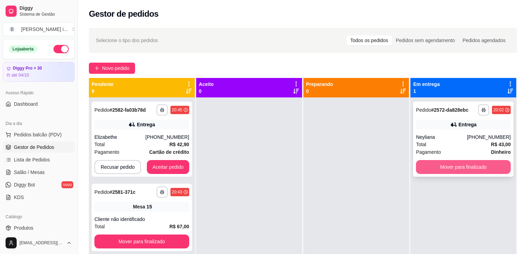
click at [469, 167] on button "Mover para finalizado" at bounding box center [463, 167] width 95 height 14
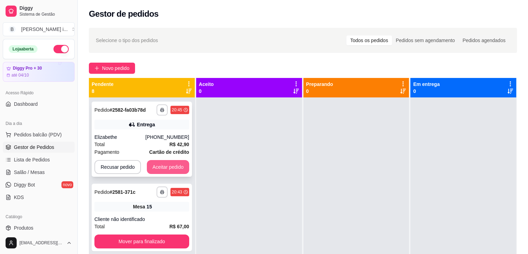
click at [157, 163] on button "Aceitar pedido" at bounding box center [168, 167] width 42 height 14
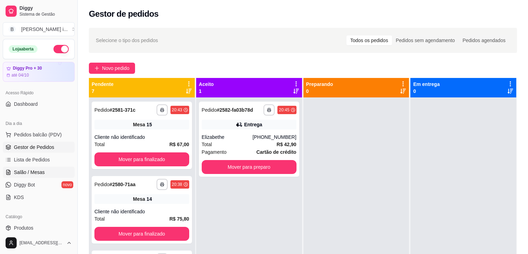
click at [40, 173] on span "Salão / Mesas" at bounding box center [29, 171] width 31 height 7
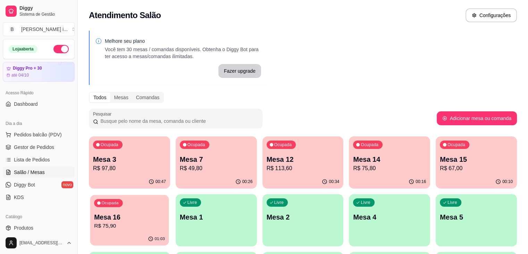
click at [165, 212] on p "Mesa 16" at bounding box center [129, 216] width 71 height 9
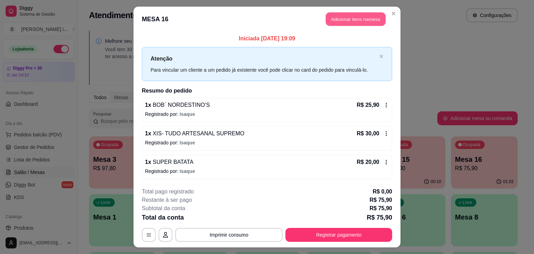
click at [348, 21] on button "Adicionar itens na mesa" at bounding box center [356, 20] width 60 height 14
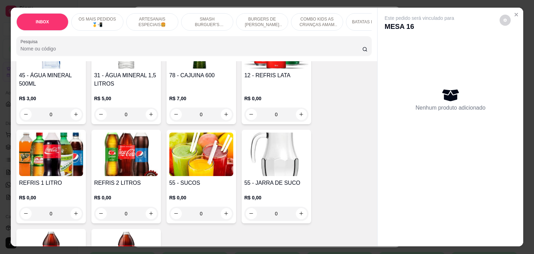
scroll to position [1563, 0]
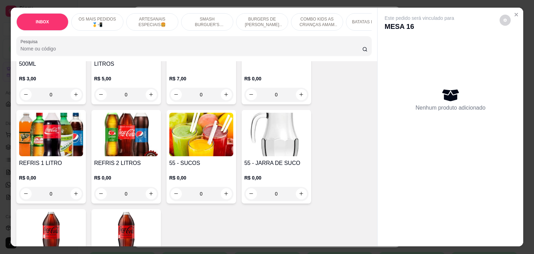
click at [43, 135] on img at bounding box center [51, 134] width 64 height 43
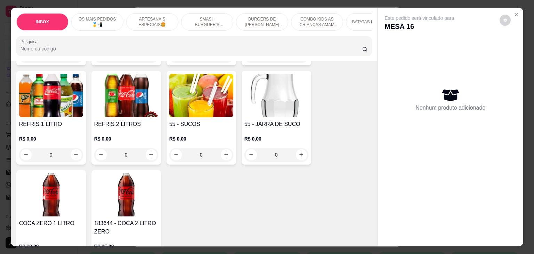
scroll to position [1622, 0]
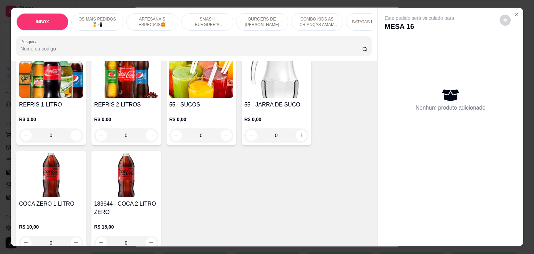
click at [73, 236] on div "0" at bounding box center [51, 243] width 64 height 14
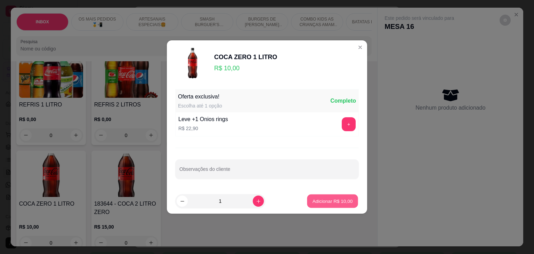
click at [341, 202] on p "Adicionar R$ 10,00" at bounding box center [332, 200] width 40 height 7
type input "1"
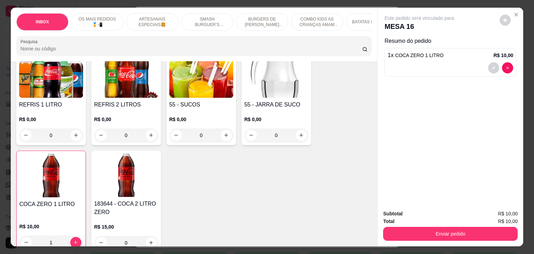
click at [417, 225] on div "Enviar pedido" at bounding box center [450, 233] width 134 height 16
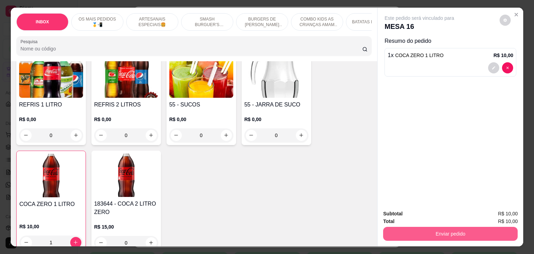
click at [416, 230] on button "Enviar pedido" at bounding box center [450, 233] width 134 height 14
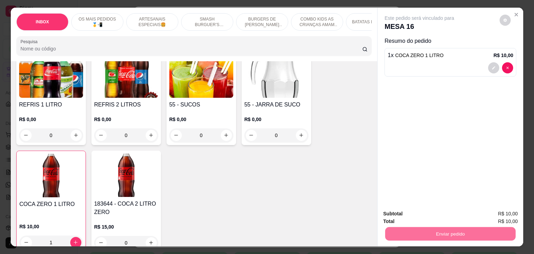
click at [500, 215] on button "Enviar pedido" at bounding box center [499, 213] width 39 height 13
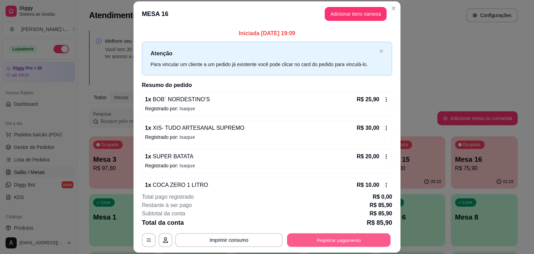
click at [360, 238] on button "Registrar pagamento" at bounding box center [339, 240] width 104 height 14
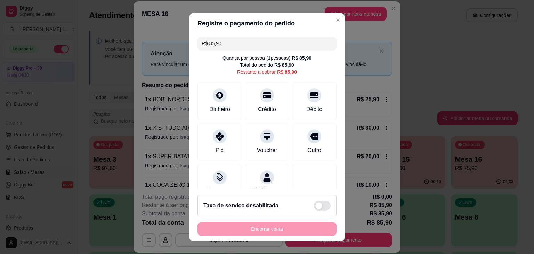
click at [268, 46] on input "R$ 85,90" at bounding box center [266, 43] width 131 height 14
click at [196, 143] on div "Pix" at bounding box center [219, 140] width 49 height 41
click at [263, 97] on icon at bounding box center [266, 93] width 9 height 9
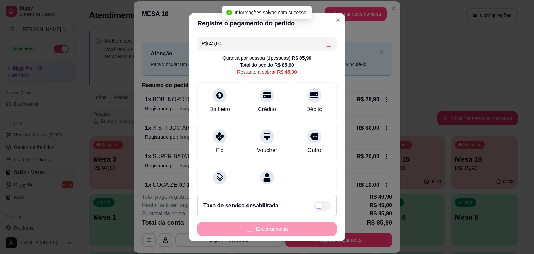
type input "R$ 0,00"
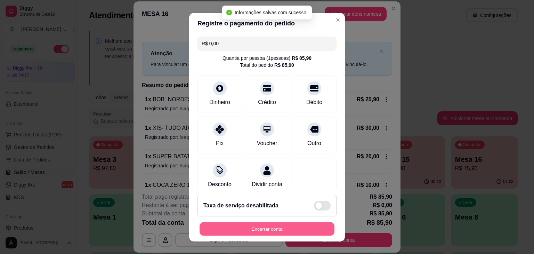
click at [296, 225] on button "Encerrar conta" at bounding box center [266, 229] width 135 height 14
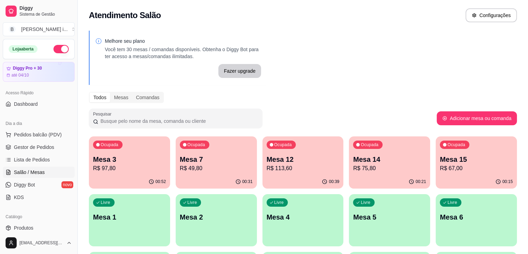
click at [200, 171] on p "R$ 49,80" at bounding box center [216, 168] width 73 height 8
click at [187, 154] on div "Ocupada Mesa 7 R$ 49,80" at bounding box center [216, 155] width 81 height 39
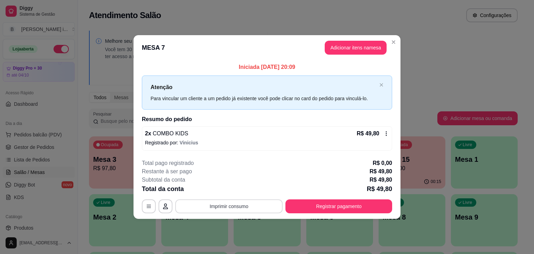
click at [272, 207] on button "Imprimir consumo" at bounding box center [228, 206] width 107 height 14
click at [246, 188] on button "IMPRESSORA ORI" at bounding box center [231, 189] width 49 height 11
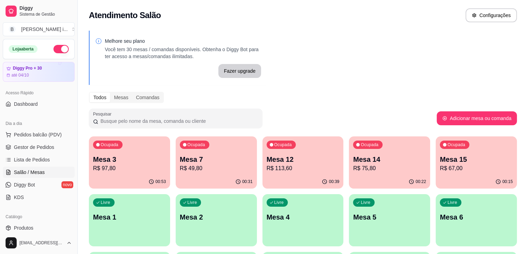
click at [353, 170] on p "R$ 75,80" at bounding box center [389, 168] width 73 height 8
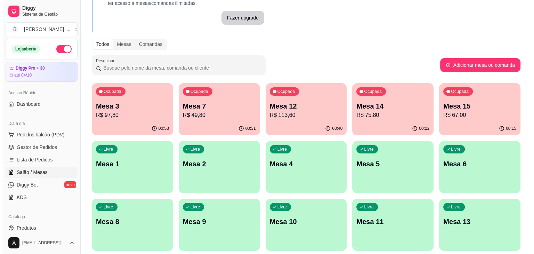
scroll to position [69, 0]
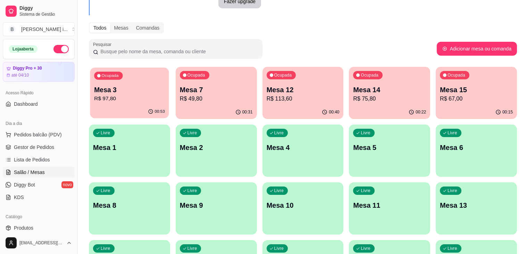
click at [109, 105] on button "Ocupada Mesa 3 R$ 97,80 00:53" at bounding box center [129, 92] width 79 height 51
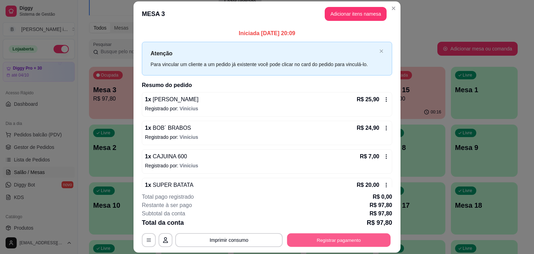
click at [313, 244] on button "Registrar pagamento" at bounding box center [339, 240] width 104 height 14
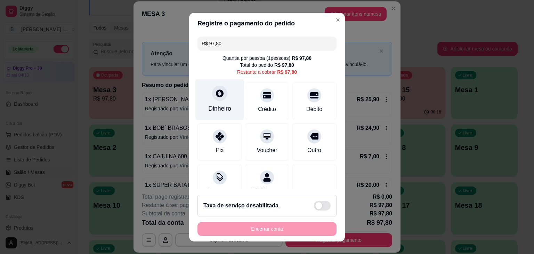
click at [210, 102] on div "Dinheiro" at bounding box center [219, 99] width 49 height 41
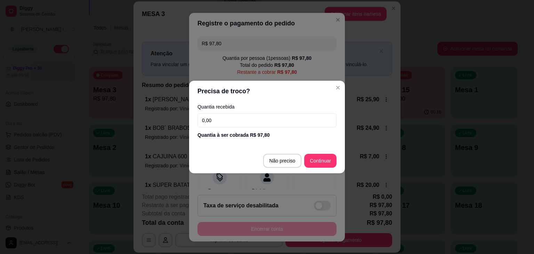
click at [238, 116] on input "0,00" at bounding box center [266, 120] width 139 height 14
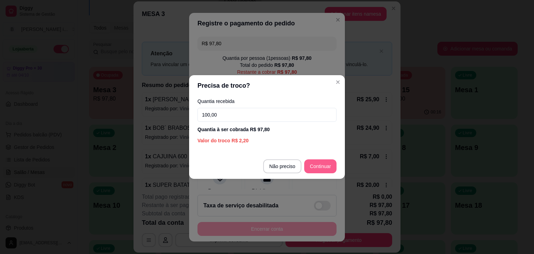
type input "100,00"
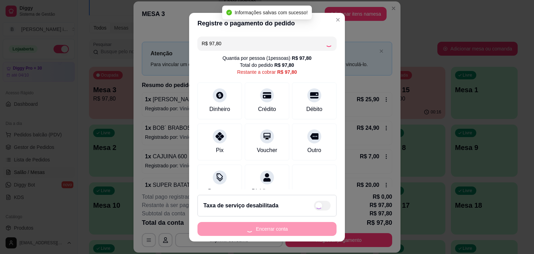
type input "R$ 0,00"
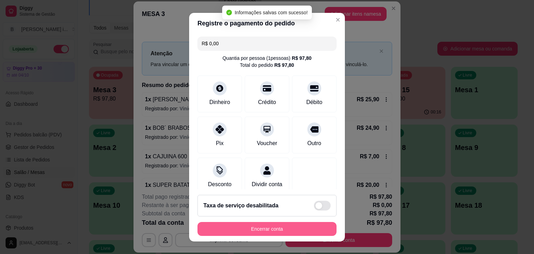
click at [294, 225] on button "Encerrar conta" at bounding box center [266, 229] width 139 height 14
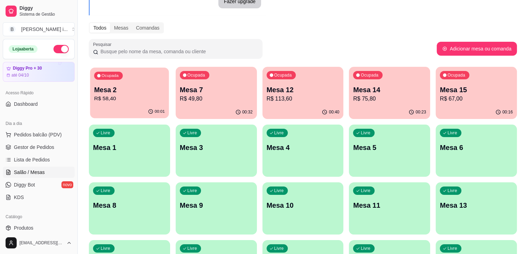
click at [114, 101] on p "R$ 58,40" at bounding box center [129, 98] width 71 height 8
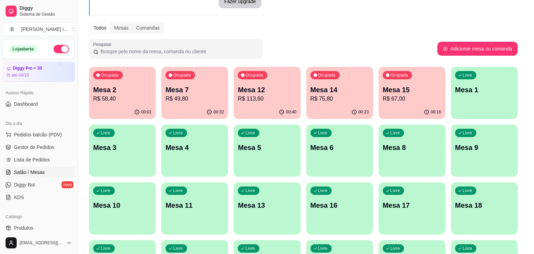
scroll to position [67, 0]
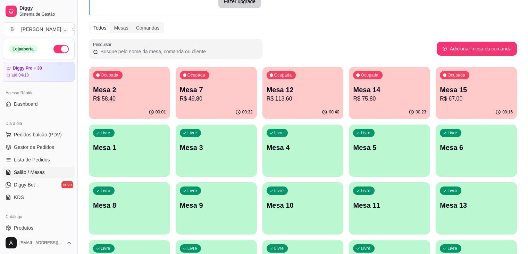
click at [440, 92] on p "Mesa 15" at bounding box center [476, 90] width 73 height 10
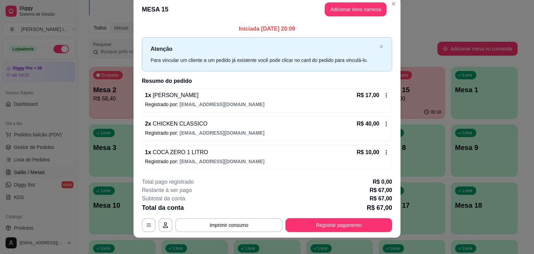
scroll to position [15, 0]
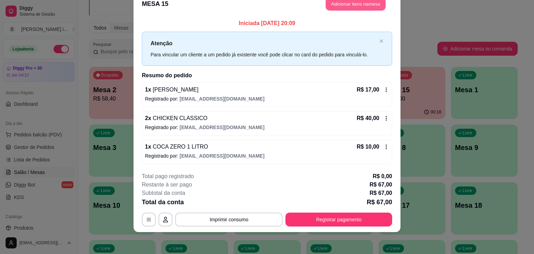
click at [347, 6] on button "Adicionar itens na mesa" at bounding box center [356, 4] width 60 height 14
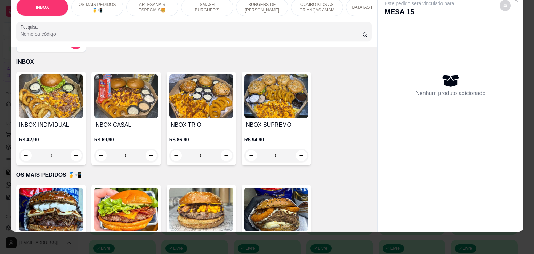
scroll to position [0, 0]
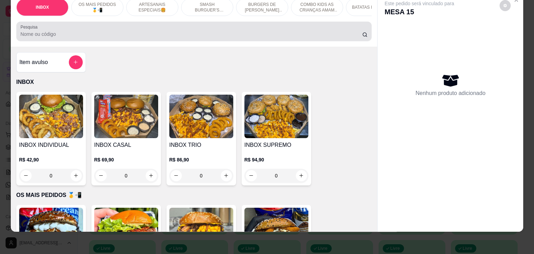
click at [134, 32] on input "Pesquisa" at bounding box center [190, 34] width 341 height 7
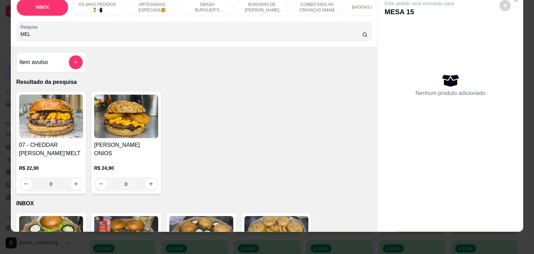
type input "MEL"
click at [72, 177] on div "0" at bounding box center [51, 184] width 64 height 14
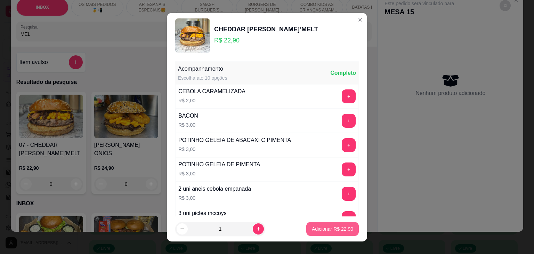
click at [330, 228] on p "Adicionar R$ 22,90" at bounding box center [332, 228] width 41 height 7
type input "1"
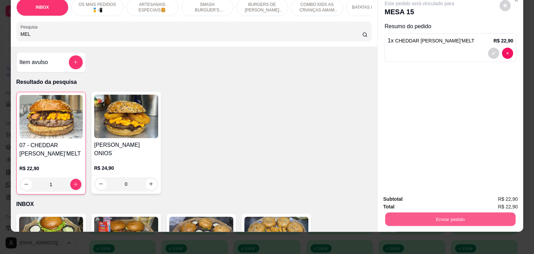
click at [396, 214] on button "Enviar pedido" at bounding box center [450, 219] width 130 height 14
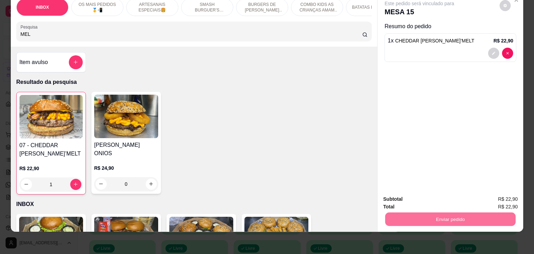
click at [503, 196] on button "Enviar pedido" at bounding box center [499, 196] width 39 height 13
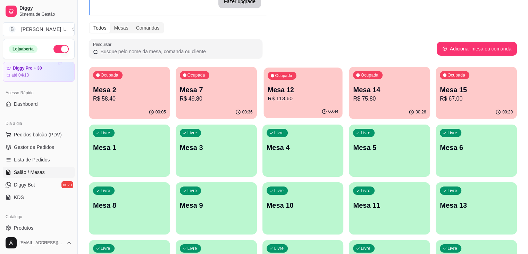
click at [268, 93] on p "Mesa 12" at bounding box center [303, 89] width 71 height 9
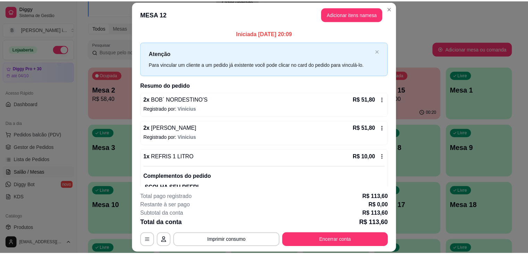
scroll to position [28, 0]
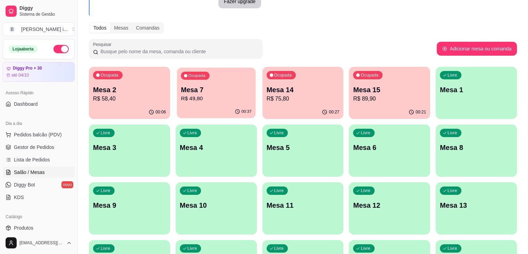
click at [211, 81] on div "Ocupada Mesa 7 R$ 49,80" at bounding box center [216, 86] width 79 height 38
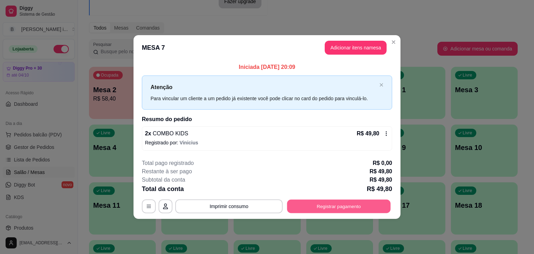
click at [314, 205] on button "Registrar pagamento" at bounding box center [339, 206] width 104 height 14
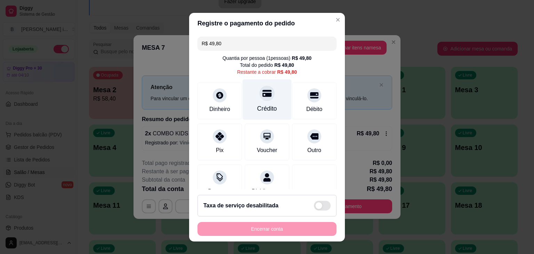
click at [262, 95] on icon at bounding box center [266, 93] width 9 height 7
type input "R$ 0,00"
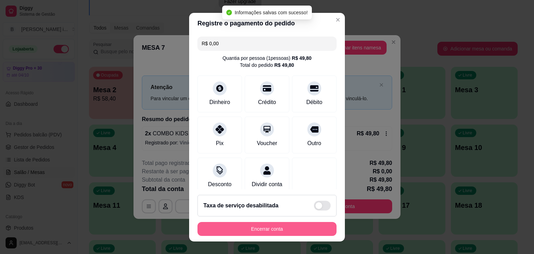
click at [284, 228] on button "Encerrar conta" at bounding box center [266, 229] width 139 height 14
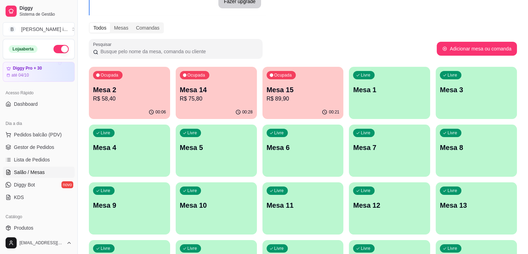
drag, startPoint x: 468, startPoint y: 175, endPoint x: 270, endPoint y: 52, distance: 233.1
click at [270, 52] on div "Pesquisar" at bounding box center [263, 48] width 348 height 19
click at [28, 149] on span "Gestor de Pedidos" at bounding box center [34, 146] width 40 height 7
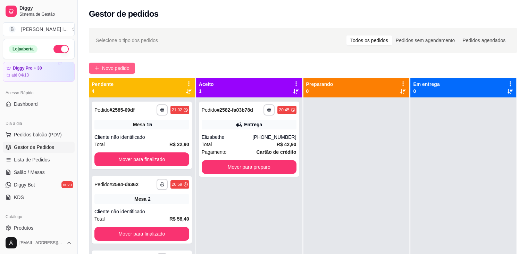
click at [99, 71] on icon "plus" at bounding box center [96, 68] width 5 height 5
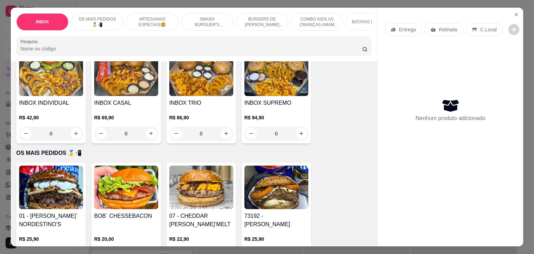
scroll to position [174, 0]
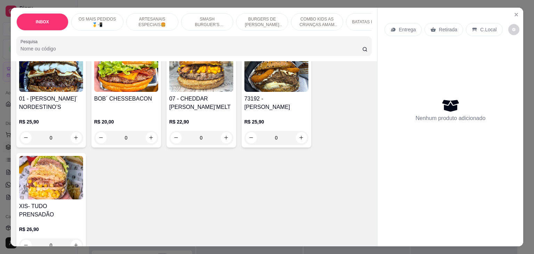
click at [280, 101] on h4 "73192 - [PERSON_NAME]" at bounding box center [276, 102] width 64 height 17
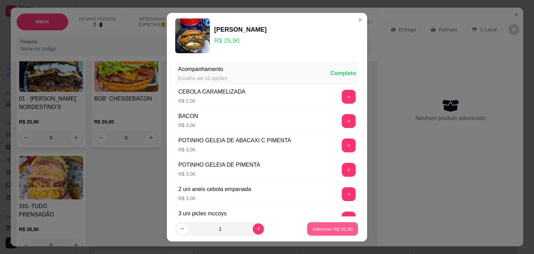
click at [313, 224] on button "Adicionar R$ 25,90" at bounding box center [332, 229] width 51 height 14
type input "1"
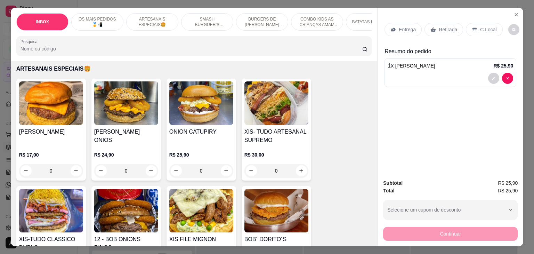
scroll to position [382, 0]
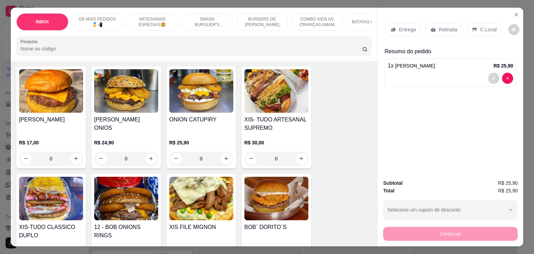
click at [145, 201] on img at bounding box center [126, 197] width 64 height 43
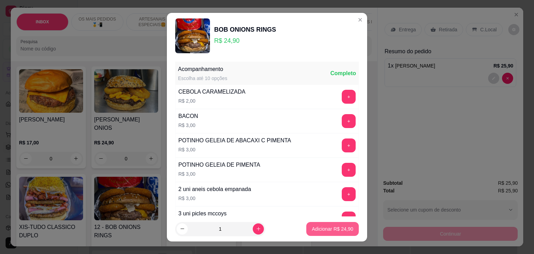
click at [320, 226] on p "Adicionar R$ 24,90" at bounding box center [332, 228] width 41 height 7
type input "1"
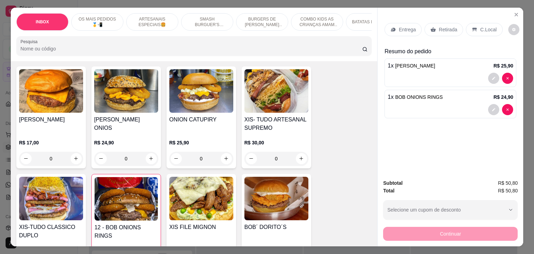
click at [443, 29] on p "Retirada" at bounding box center [447, 29] width 18 height 7
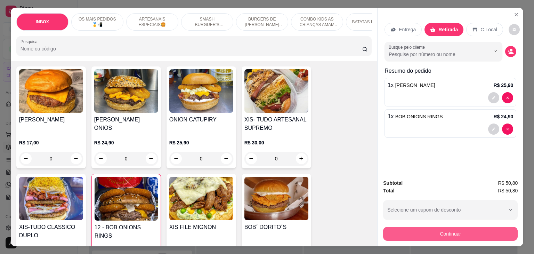
click at [464, 226] on button "Continuar" at bounding box center [450, 233] width 134 height 14
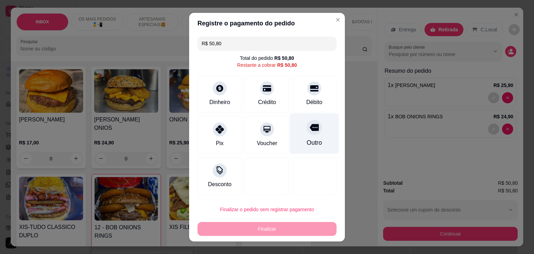
click at [307, 135] on div "Outro" at bounding box center [314, 133] width 49 height 41
type input "R$ 0,00"
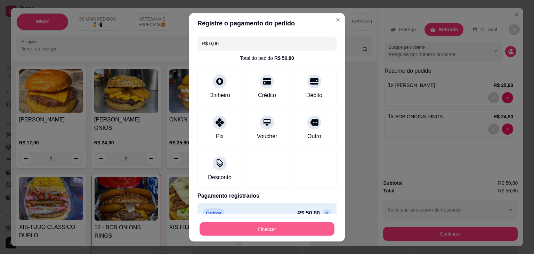
click at [294, 231] on button "Finalizar" at bounding box center [266, 229] width 135 height 14
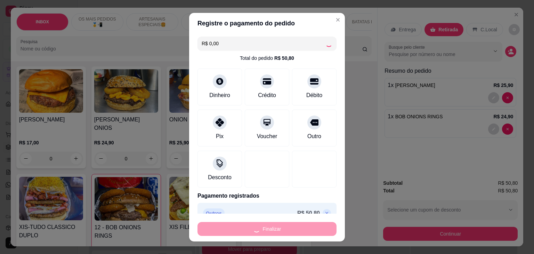
type input "0"
type input "-R$ 50,80"
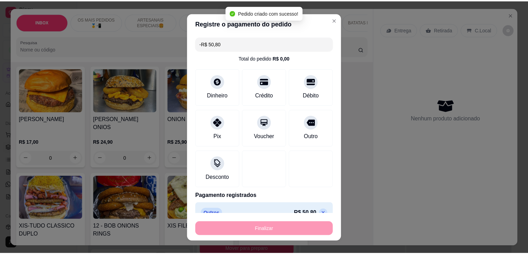
scroll to position [381, 0]
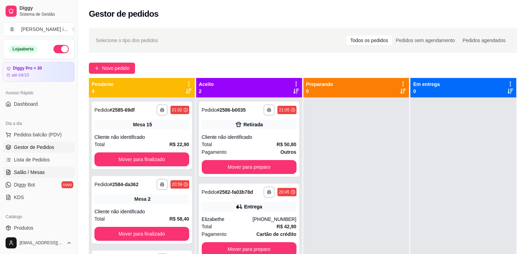
click at [32, 175] on span "Salão / Mesas" at bounding box center [29, 171] width 31 height 7
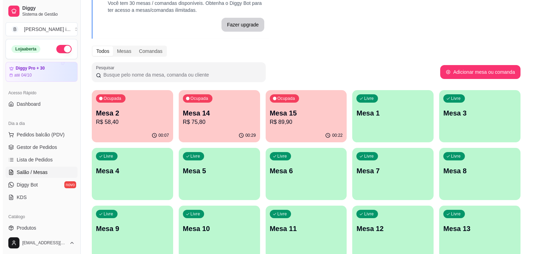
scroll to position [104, 0]
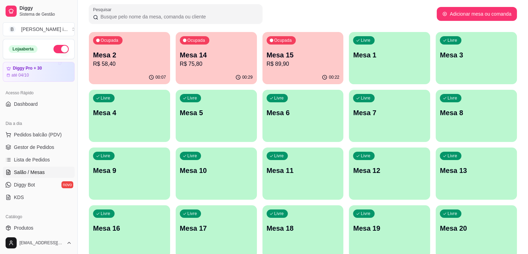
click at [440, 228] on p "Mesa 20" at bounding box center [476, 228] width 73 height 10
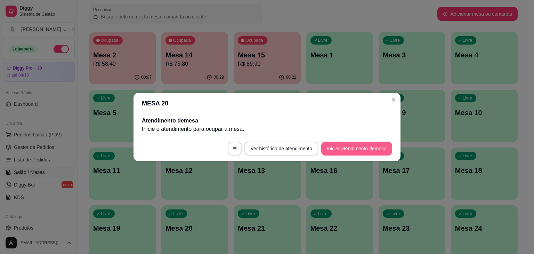
click at [364, 146] on button "Iniciar atendimento de mesa" at bounding box center [356, 148] width 71 height 14
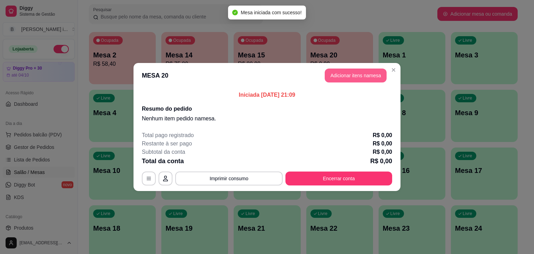
click at [340, 78] on button "Adicionar itens na mesa" at bounding box center [355, 75] width 62 height 14
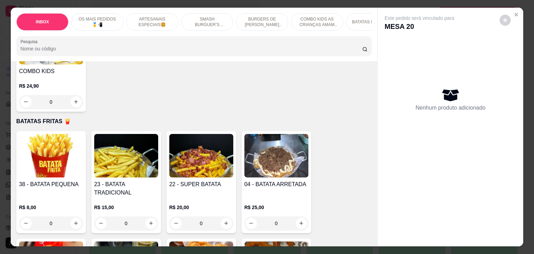
scroll to position [1216, 0]
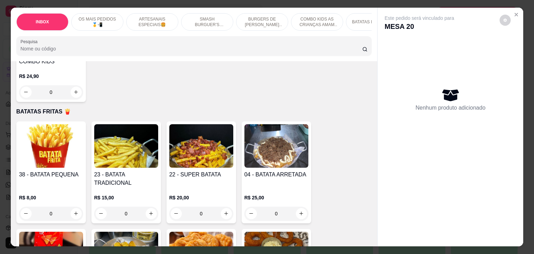
click at [276, 170] on div "04 - BATATA ARRETADA" at bounding box center [276, 178] width 64 height 17
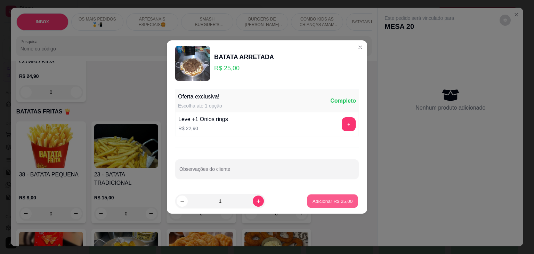
click at [312, 204] on p "Adicionar R$ 25,00" at bounding box center [332, 200] width 40 height 7
type input "1"
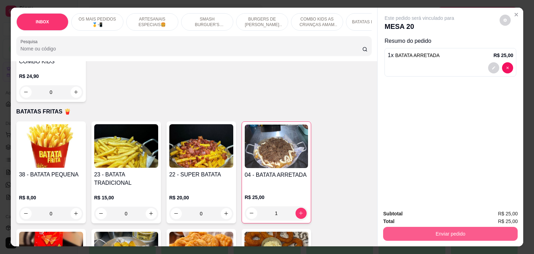
click at [406, 234] on button "Enviar pedido" at bounding box center [450, 233] width 134 height 14
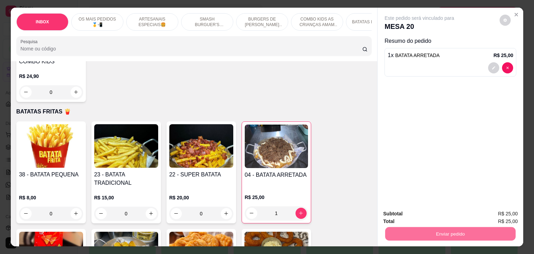
click at [489, 217] on button "Enviar pedido" at bounding box center [499, 213] width 39 height 13
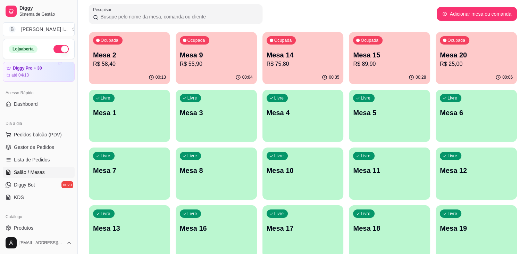
click at [353, 57] on p "Mesa 15" at bounding box center [389, 55] width 73 height 10
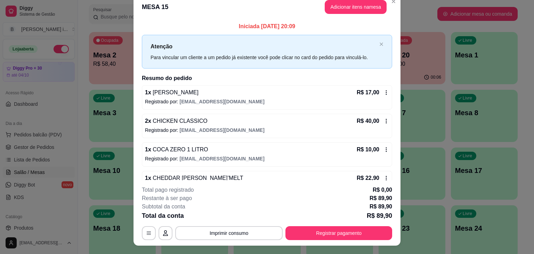
scroll to position [0, 0]
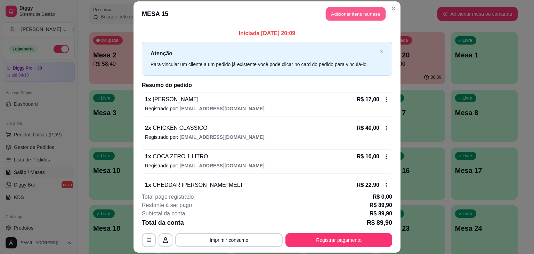
click at [333, 11] on button "Adicionar itens na mesa" at bounding box center [356, 14] width 60 height 14
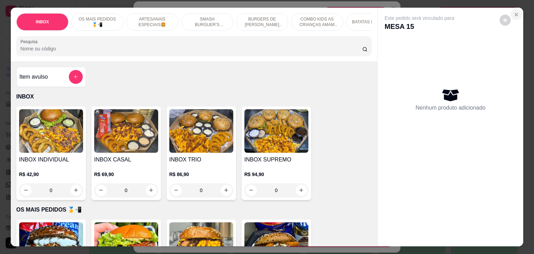
click at [516, 12] on icon "Close" at bounding box center [516, 15] width 6 height 6
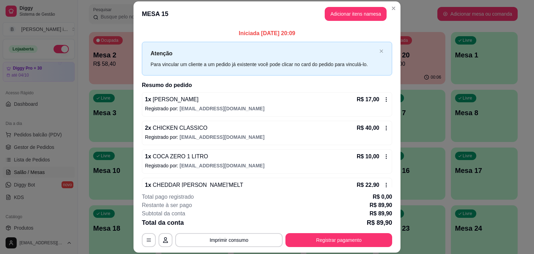
scroll to position [17, 0]
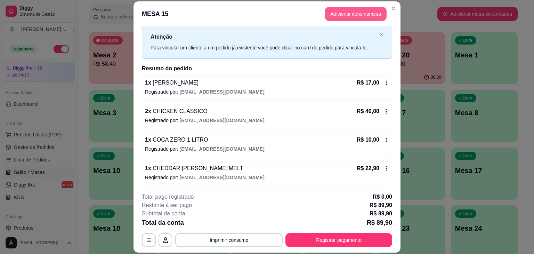
click at [359, 11] on button "Adicionar itens na mesa" at bounding box center [355, 14] width 62 height 14
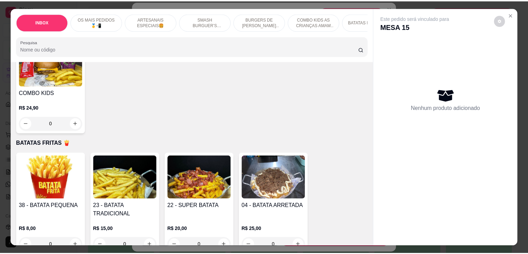
scroll to position [1181, 0]
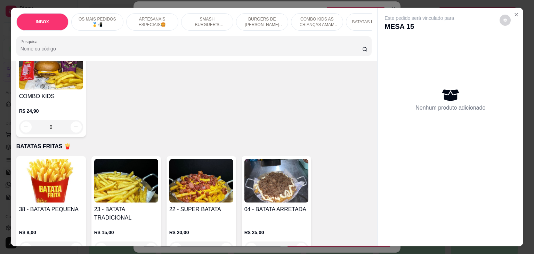
click at [148, 229] on p "R$ 15,00" at bounding box center [126, 232] width 64 height 7
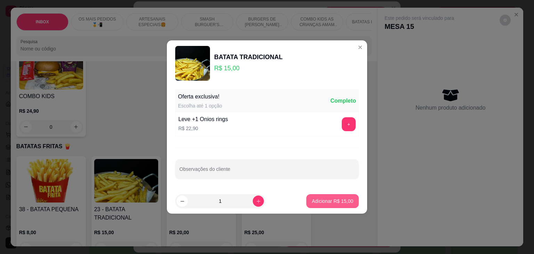
click at [334, 194] on button "Adicionar R$ 15,00" at bounding box center [332, 201] width 52 height 14
type input "1"
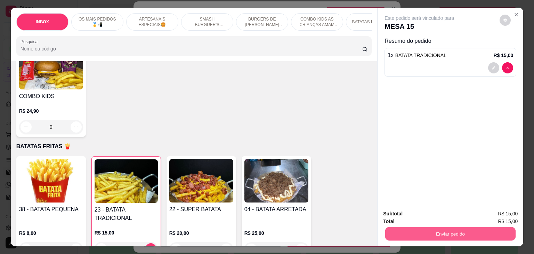
click at [443, 233] on button "Enviar pedido" at bounding box center [450, 234] width 130 height 14
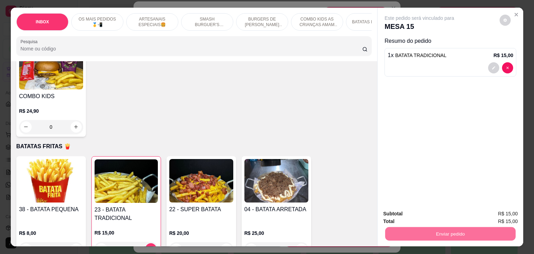
click at [495, 213] on button "Enviar pedido" at bounding box center [499, 213] width 39 height 13
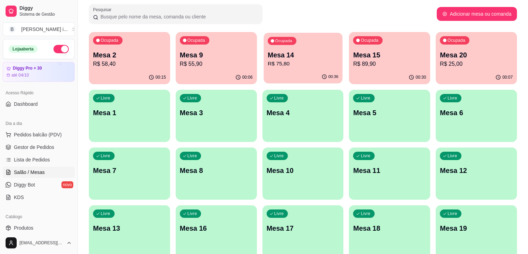
click at [271, 72] on div "00:36" at bounding box center [303, 76] width 79 height 13
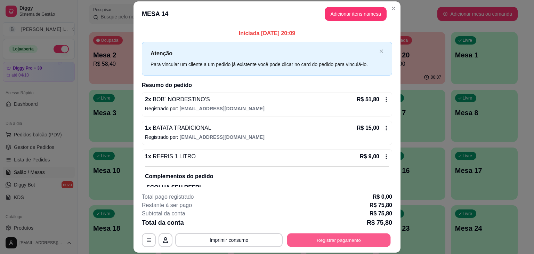
click at [372, 241] on button "Registrar pagamento" at bounding box center [339, 240] width 104 height 14
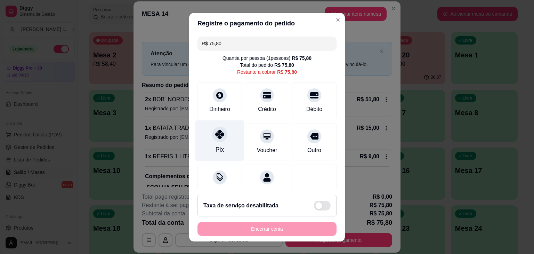
click at [214, 142] on div "Pix" at bounding box center [219, 140] width 49 height 41
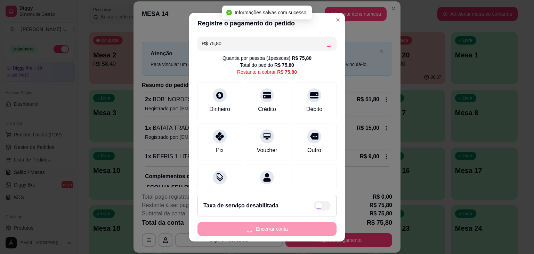
type input "R$ 0,00"
click at [246, 224] on button "Encerrar conta" at bounding box center [266, 229] width 139 height 14
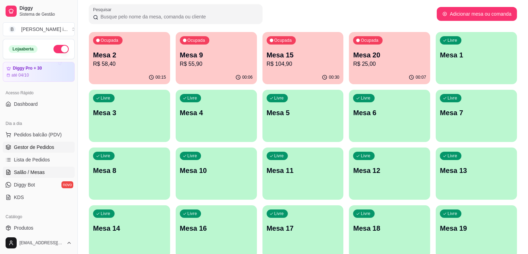
click at [41, 151] on link "Gestor de Pedidos" at bounding box center [39, 146] width 72 height 11
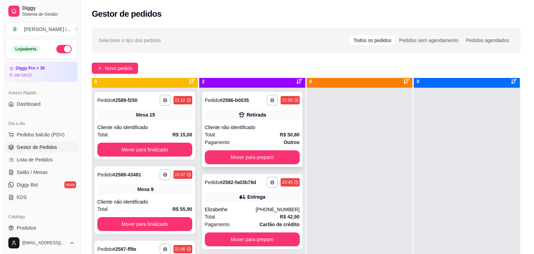
scroll to position [19, 0]
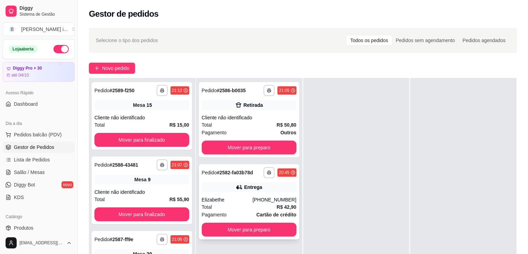
click at [257, 192] on div "**********" at bounding box center [249, 201] width 100 height 75
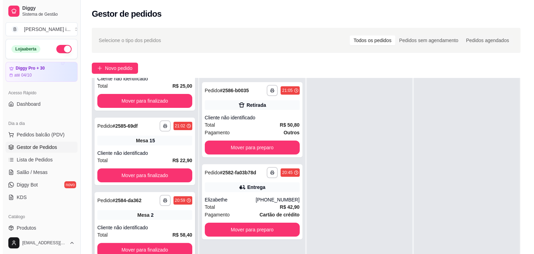
scroll to position [199, 0]
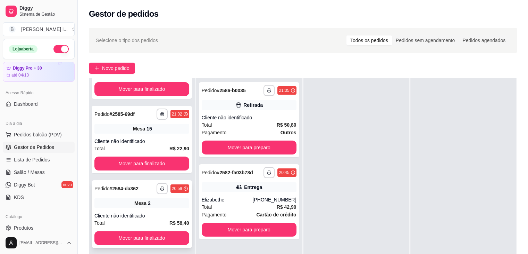
click at [163, 193] on div "**********" at bounding box center [142, 213] width 100 height 67
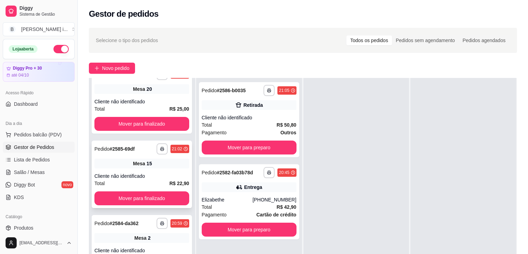
click at [134, 162] on span "Mesa" at bounding box center [139, 163] width 12 height 7
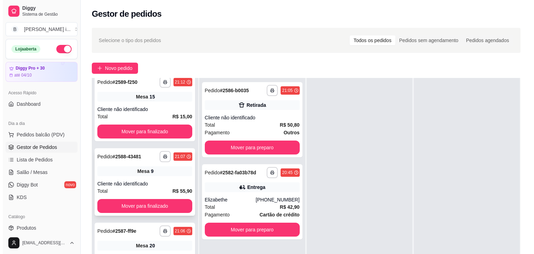
scroll to position [0, 0]
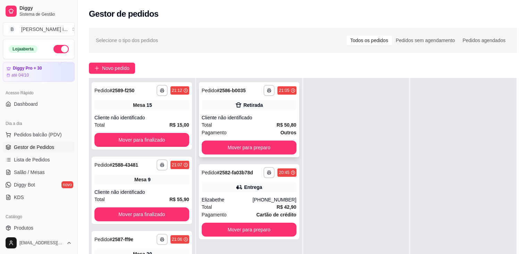
click at [246, 127] on div "Total R$ 50,80" at bounding box center [249, 125] width 95 height 8
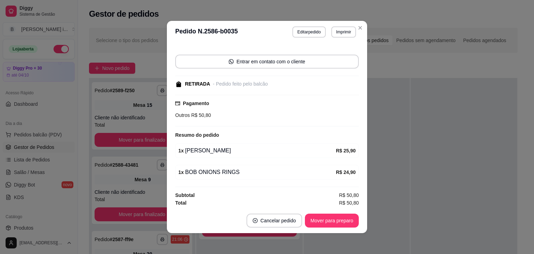
scroll to position [41, 0]
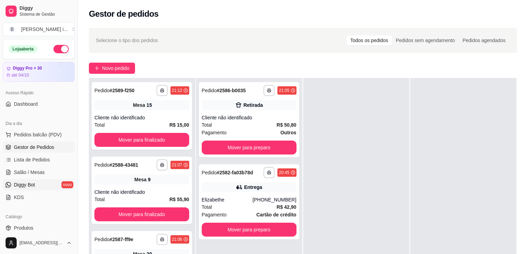
click at [35, 179] on link "Diggy Bot novo" at bounding box center [39, 184] width 72 height 11
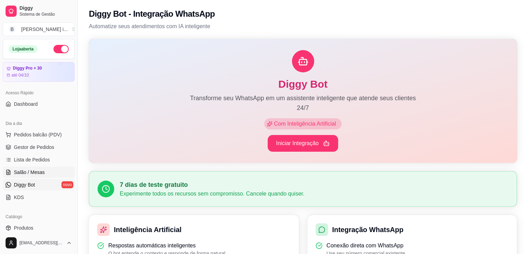
click at [40, 173] on span "Salão / Mesas" at bounding box center [29, 171] width 31 height 7
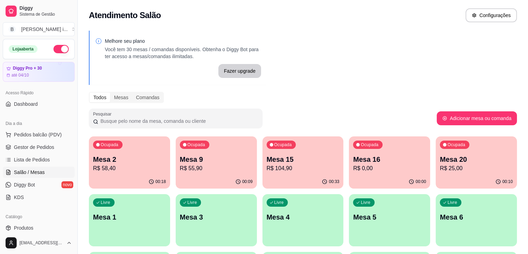
click at [278, 167] on p "R$ 104,90" at bounding box center [303, 168] width 73 height 8
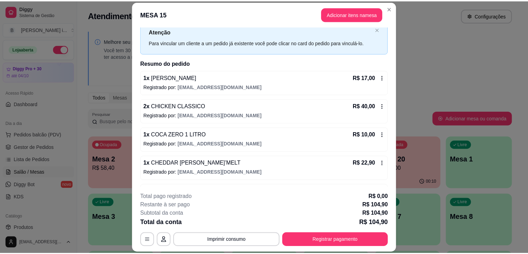
scroll to position [45, 0]
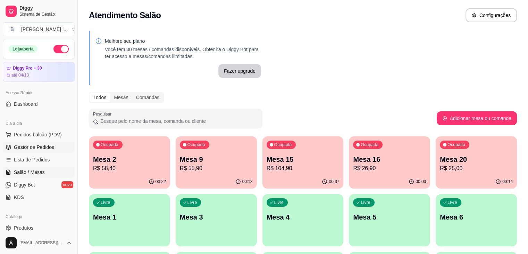
click at [36, 145] on span "Gestor de Pedidos" at bounding box center [34, 146] width 40 height 7
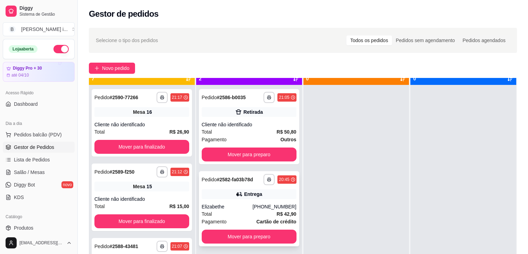
scroll to position [19, 0]
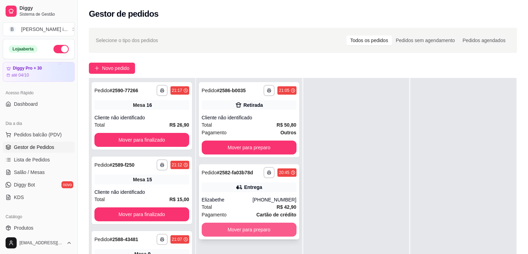
click at [281, 231] on button "Mover para preparo" at bounding box center [249, 229] width 95 height 14
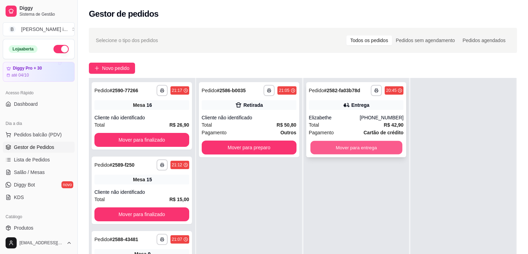
click at [372, 153] on button "Mover para entrega" at bounding box center [357, 148] width 92 height 14
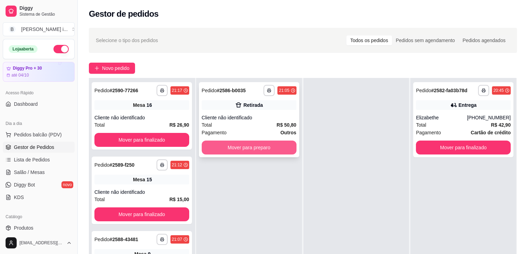
click at [257, 113] on div "**********" at bounding box center [249, 119] width 100 height 75
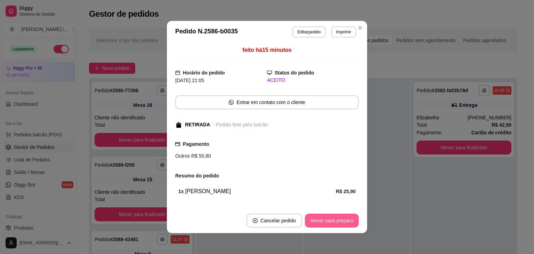
click at [326, 222] on button "Mover para preparo" at bounding box center [332, 220] width 54 height 14
click at [326, 222] on div "Mover para preparo" at bounding box center [327, 220] width 64 height 14
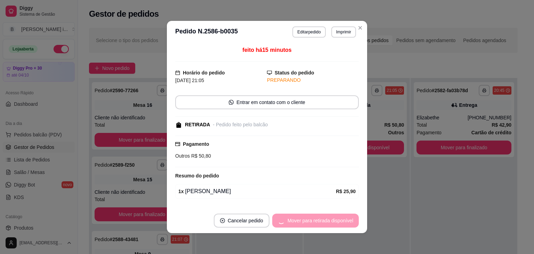
click at [326, 222] on div "Mover para retirada disponível" at bounding box center [315, 220] width 87 height 14
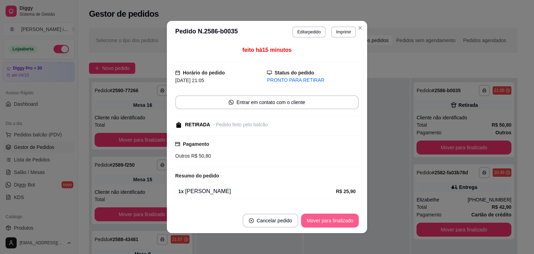
click at [341, 223] on button "Mover para finalizado" at bounding box center [330, 220] width 58 height 14
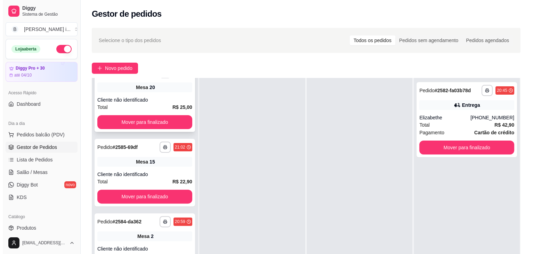
scroll to position [243, 0]
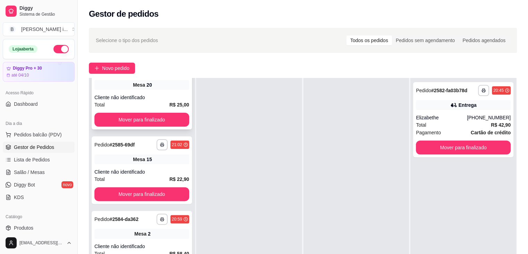
click at [145, 91] on div "**********" at bounding box center [142, 95] width 100 height 67
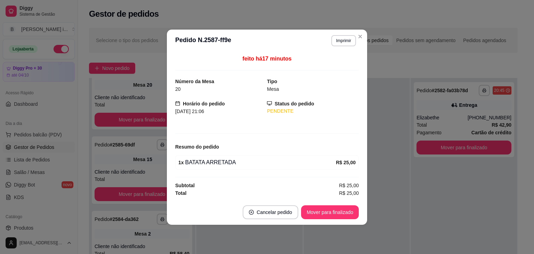
click at [329, 41] on div "**********" at bounding box center [341, 40] width 30 height 11
click at [333, 42] on button "Imprimir" at bounding box center [343, 40] width 25 height 11
click at [330, 66] on button "IMPRESSORA ORI" at bounding box center [331, 64] width 50 height 11
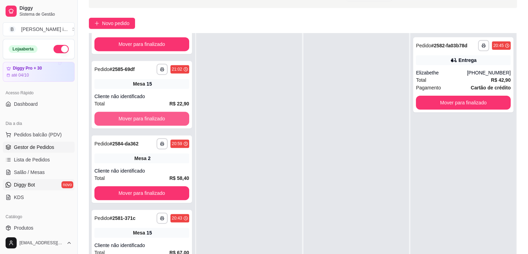
scroll to position [69, 0]
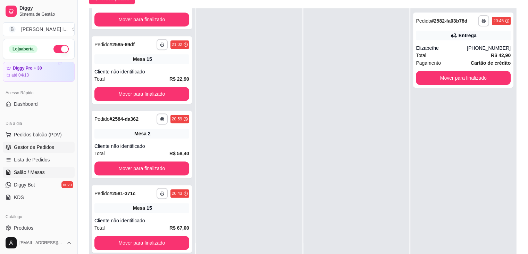
click at [33, 171] on span "Salão / Mesas" at bounding box center [29, 171] width 31 height 7
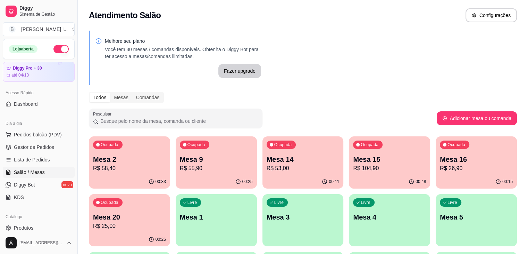
click at [353, 168] on p "R$ 104,90" at bounding box center [389, 168] width 73 height 8
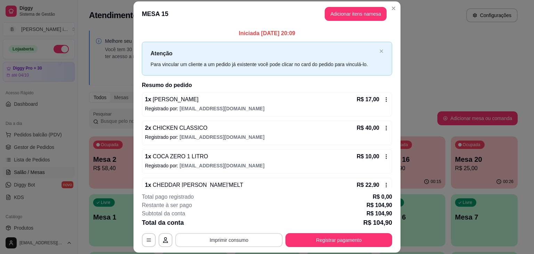
click at [223, 240] on button "Imprimir consumo" at bounding box center [228, 240] width 107 height 14
click at [225, 219] on button "IMPRESSORA ORI" at bounding box center [228, 223] width 50 height 11
click at [146, 83] on h2 "Resumo do pedido" at bounding box center [267, 85] width 250 height 8
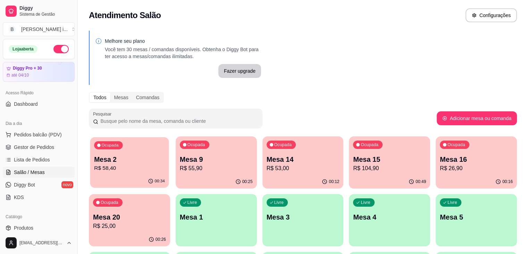
click at [108, 166] on p "R$ 58,40" at bounding box center [129, 168] width 71 height 8
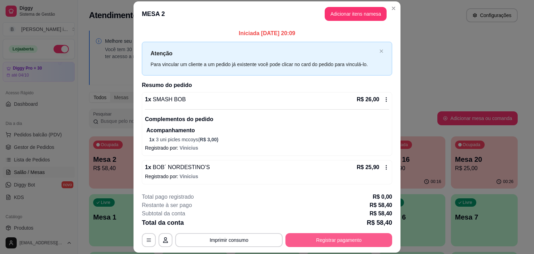
click at [367, 236] on button "Registrar pagamento" at bounding box center [338, 240] width 107 height 14
click at [348, 245] on button "Registrar pagamento" at bounding box center [338, 240] width 107 height 14
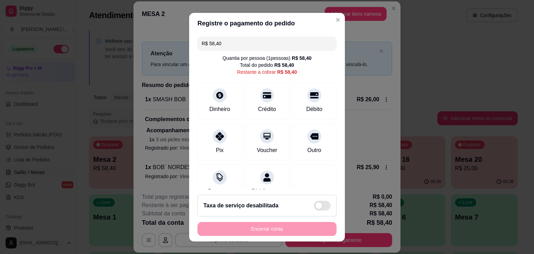
click at [248, 49] on input "R$ 58,40" at bounding box center [266, 43] width 131 height 14
click at [289, 38] on input "R$ 0,00" at bounding box center [266, 43] width 131 height 14
click at [265, 98] on div "Crédito" at bounding box center [266, 99] width 49 height 41
click at [206, 138] on div "Pix" at bounding box center [219, 140] width 49 height 41
type input "R$ 0,00"
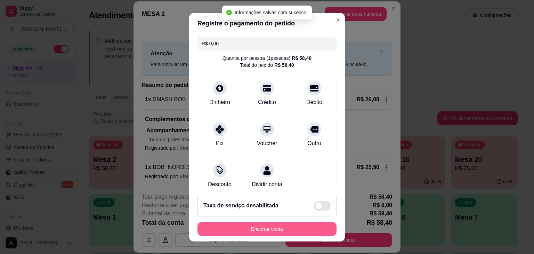
click at [260, 230] on button "Encerrar conta" at bounding box center [266, 229] width 139 height 14
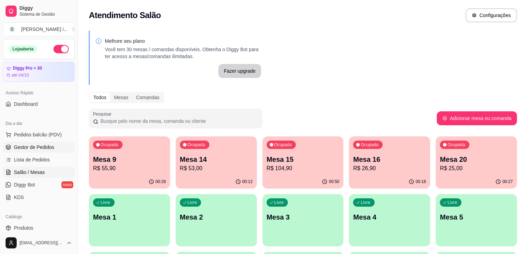
click at [11, 146] on link "Gestor de Pedidos" at bounding box center [39, 146] width 72 height 11
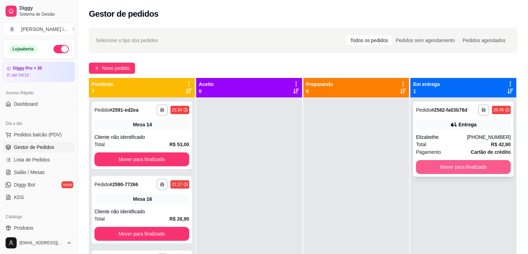
click at [481, 171] on button "Mover para finalizado" at bounding box center [463, 167] width 95 height 14
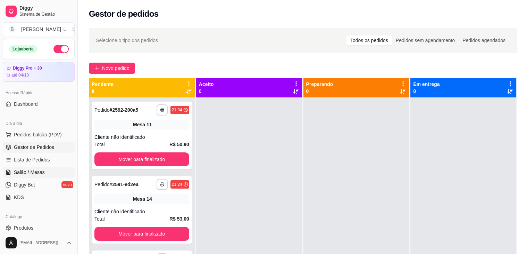
click at [19, 173] on span "Salão / Mesas" at bounding box center [29, 171] width 31 height 7
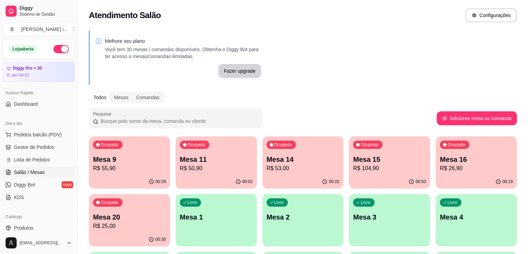
click at [353, 156] on p "Mesa 15" at bounding box center [389, 159] width 73 height 10
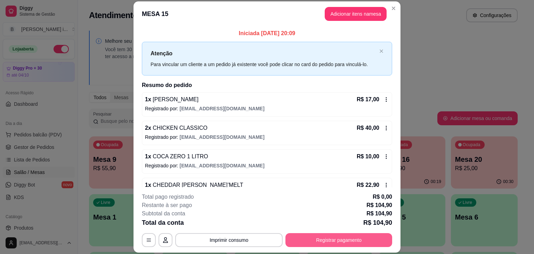
click at [355, 240] on button "Registrar pagamento" at bounding box center [338, 240] width 107 height 14
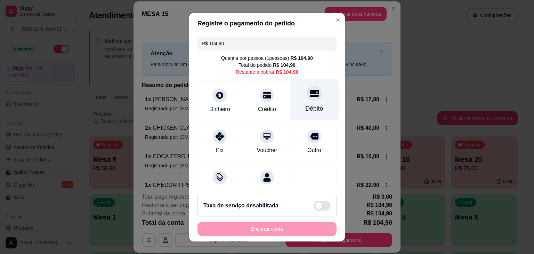
click at [292, 101] on div "Débito" at bounding box center [314, 99] width 49 height 41
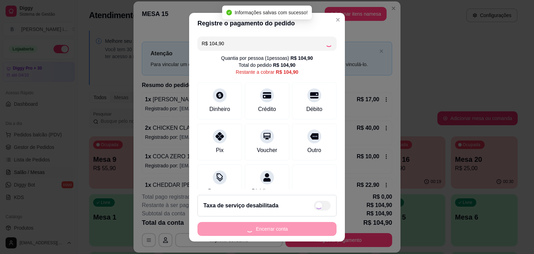
type input "R$ 0,00"
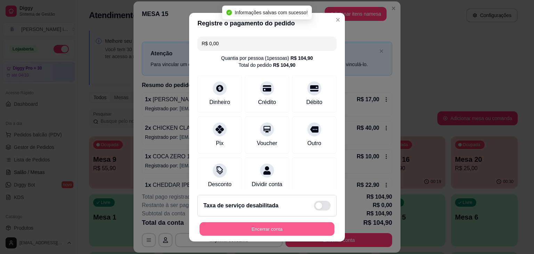
click at [265, 231] on button "Encerrar conta" at bounding box center [266, 229] width 135 height 14
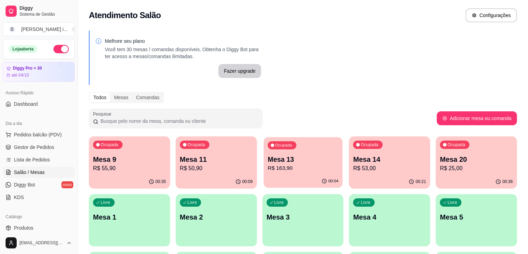
click at [264, 178] on div "00:04" at bounding box center [303, 180] width 79 height 13
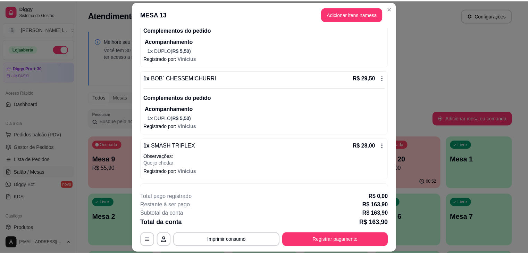
scroll to position [174, 0]
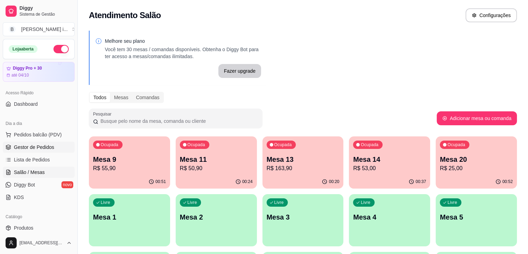
click at [42, 151] on link "Gestor de Pedidos" at bounding box center [39, 146] width 72 height 11
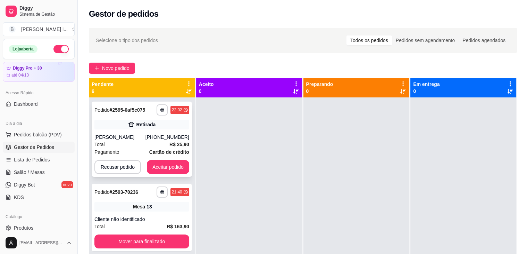
click at [170, 159] on div "**********" at bounding box center [142, 138] width 100 height 75
click at [172, 167] on button "Aceitar pedido" at bounding box center [168, 167] width 42 height 14
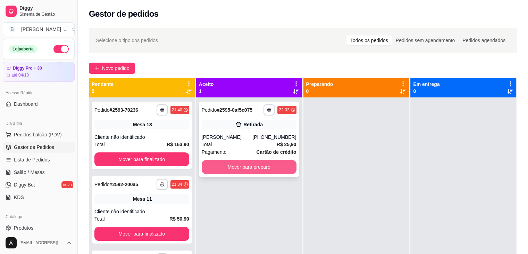
click at [270, 166] on button "Mover para preparo" at bounding box center [249, 167] width 95 height 14
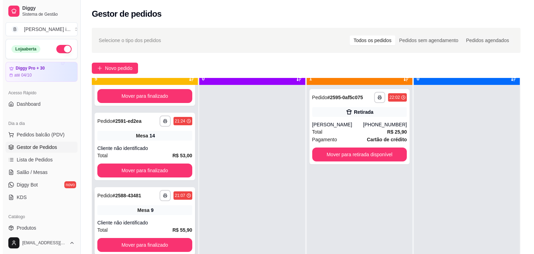
scroll to position [19, 0]
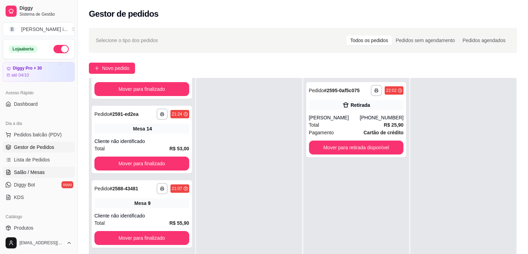
click at [36, 168] on span "Salão / Mesas" at bounding box center [29, 171] width 31 height 7
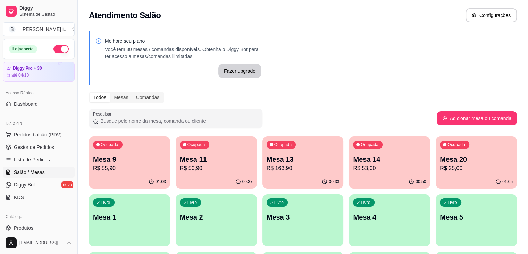
click at [203, 174] on div "Ocupada Mesa 11 R$ 50,90" at bounding box center [216, 155] width 81 height 39
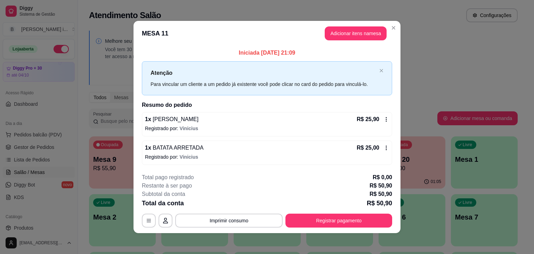
click at [245, 228] on footer "**********" at bounding box center [266, 199] width 267 height 65
click at [243, 220] on button "Imprimir consumo" at bounding box center [228, 220] width 107 height 14
click at [242, 204] on button "IMPRESSORA ORI" at bounding box center [228, 203] width 49 height 11
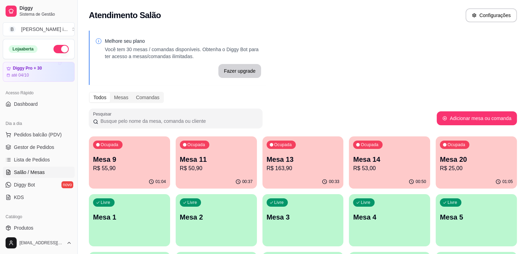
click at [353, 171] on p "R$ 53,00" at bounding box center [389, 168] width 73 height 8
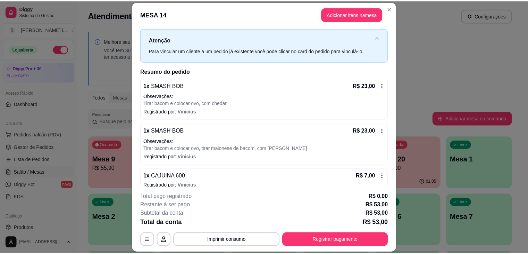
scroll to position [22, 0]
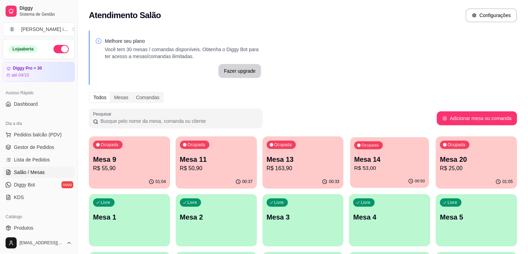
click at [351, 153] on div "Ocupada Mesa 14 R$ 53,00" at bounding box center [390, 156] width 79 height 38
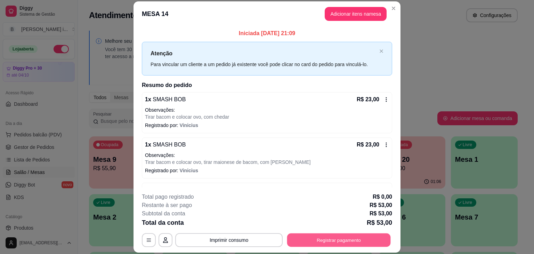
click at [325, 240] on button "Registrar pagamento" at bounding box center [339, 240] width 104 height 14
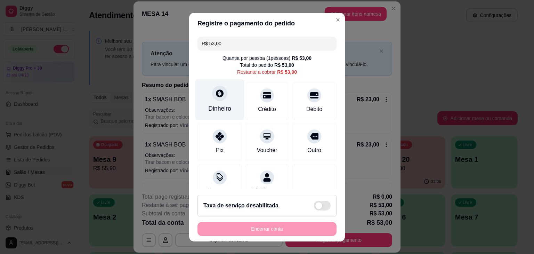
click at [201, 107] on div "Dinheiro" at bounding box center [219, 99] width 49 height 41
type input "R$ 0,00"
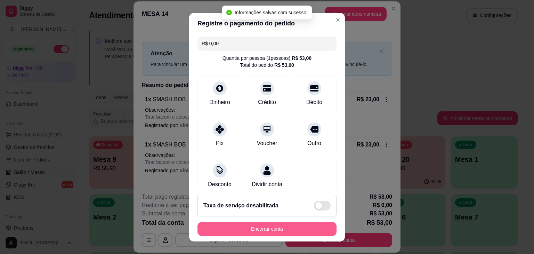
click at [297, 231] on button "Encerrar conta" at bounding box center [266, 229] width 139 height 14
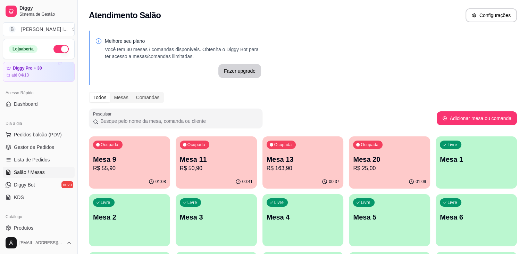
click at [349, 173] on div "Ocupada Mesa 20 R$ 25,00" at bounding box center [389, 155] width 81 height 39
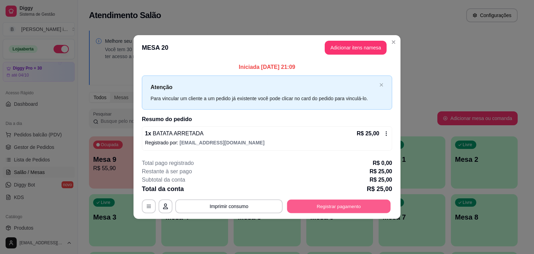
click at [367, 207] on button "Registrar pagamento" at bounding box center [339, 206] width 104 height 14
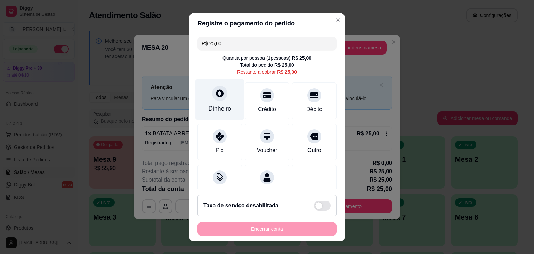
click at [233, 105] on div "Dinheiro" at bounding box center [219, 99] width 49 height 41
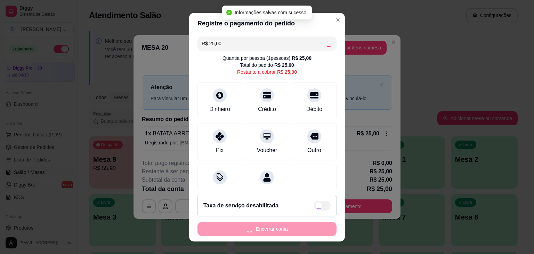
type input "R$ 0,00"
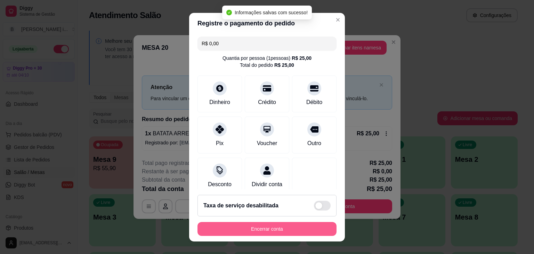
click at [290, 230] on button "Encerrar conta" at bounding box center [266, 229] width 139 height 14
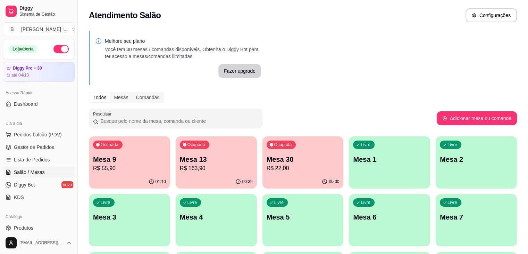
click at [125, 171] on p "R$ 55,90" at bounding box center [129, 168] width 73 height 8
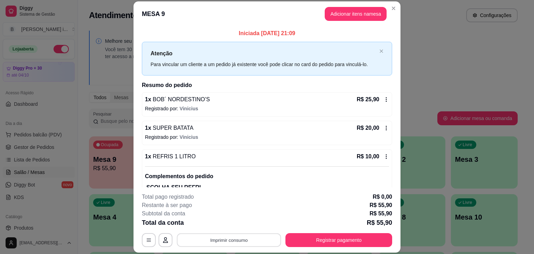
click at [235, 242] on button "Imprimir consumo" at bounding box center [229, 240] width 104 height 14
click at [237, 223] on button "IMPRESSORA ORI" at bounding box center [228, 223] width 50 height 11
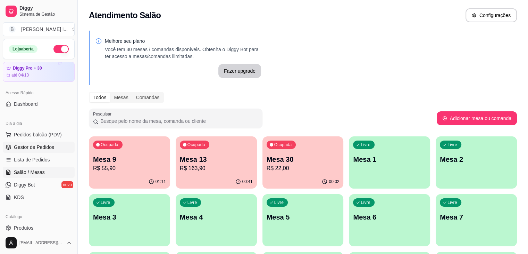
click at [28, 143] on span "Gestor de Pedidos" at bounding box center [34, 146] width 40 height 7
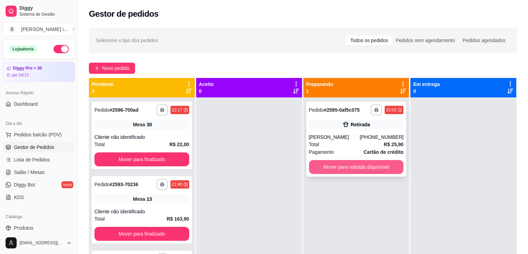
click at [381, 164] on button "Mover para retirada disponível" at bounding box center [356, 167] width 95 height 14
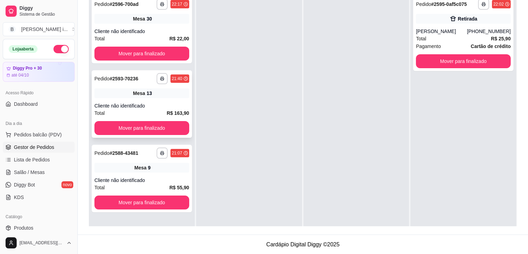
click at [167, 96] on div "Mesa 13" at bounding box center [141, 93] width 95 height 10
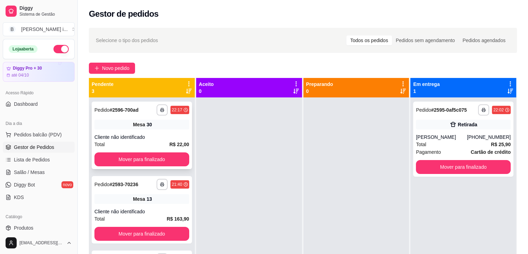
click at [167, 133] on div "Cliente não identificado" at bounding box center [141, 136] width 95 height 7
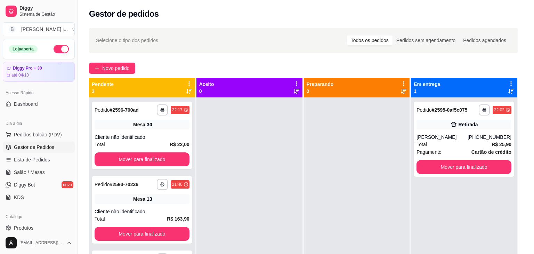
scroll to position [0, 0]
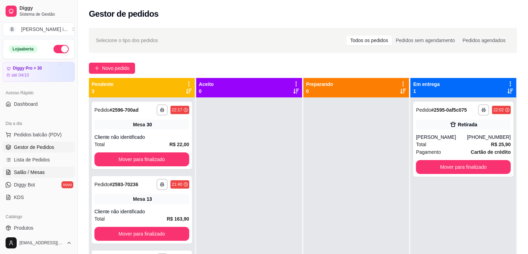
click at [13, 177] on link "Salão / Mesas" at bounding box center [39, 171] width 72 height 11
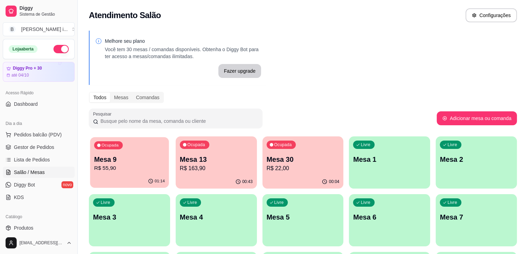
click at [141, 164] on p "R$ 55,90" at bounding box center [129, 168] width 71 height 8
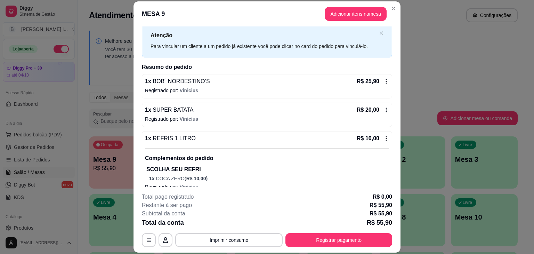
scroll to position [28, 0]
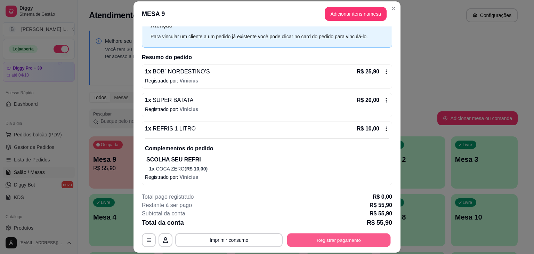
click at [362, 237] on button "Registrar pagamento" at bounding box center [339, 240] width 104 height 14
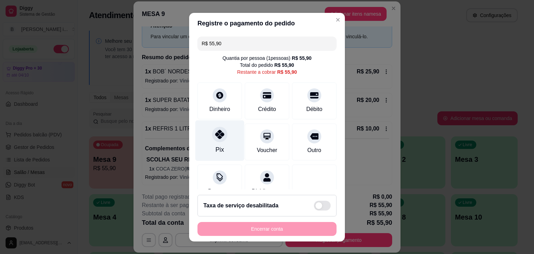
click at [222, 145] on div "Pix" at bounding box center [219, 140] width 49 height 41
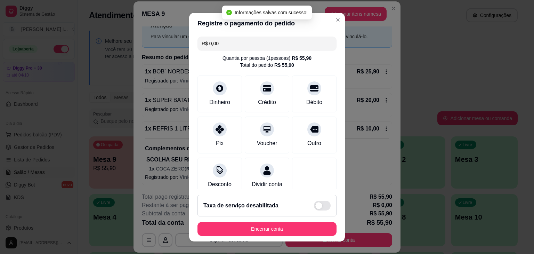
type input "R$ 0,00"
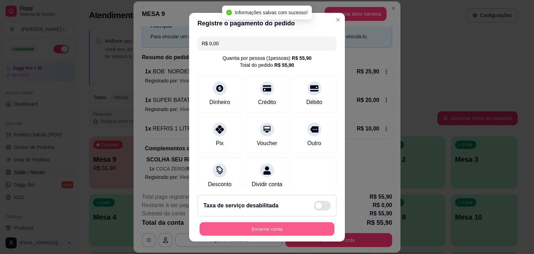
click at [269, 230] on button "Encerrar conta" at bounding box center [266, 229] width 135 height 14
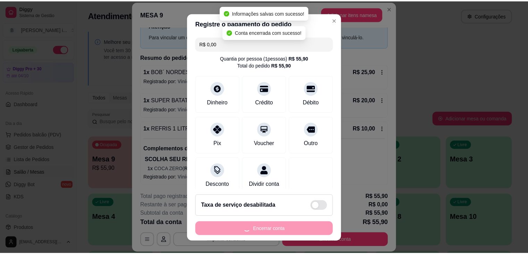
scroll to position [0, 0]
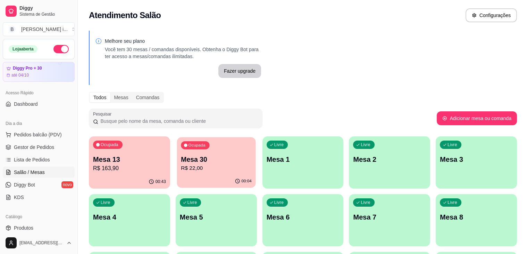
click at [181, 162] on p "Mesa 30" at bounding box center [216, 159] width 71 height 9
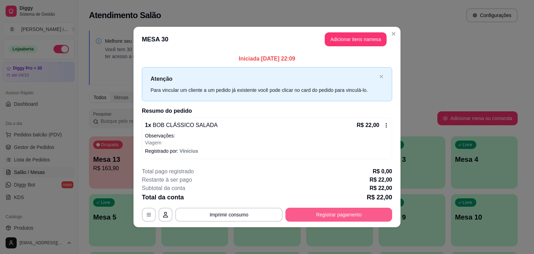
click at [313, 215] on button "Registrar pagamento" at bounding box center [338, 214] width 107 height 14
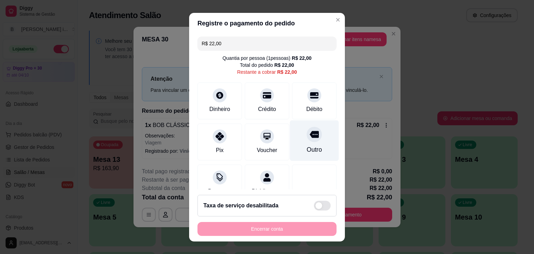
click at [306, 141] on div at bounding box center [313, 133] width 15 height 15
type input "R$ 0,00"
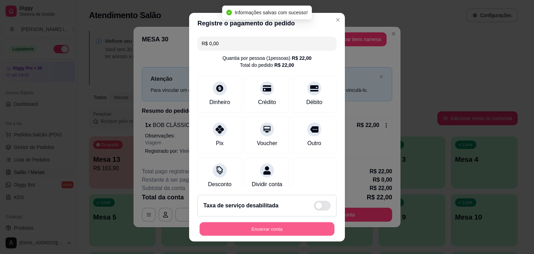
click at [253, 234] on button "Encerrar conta" at bounding box center [266, 229] width 135 height 14
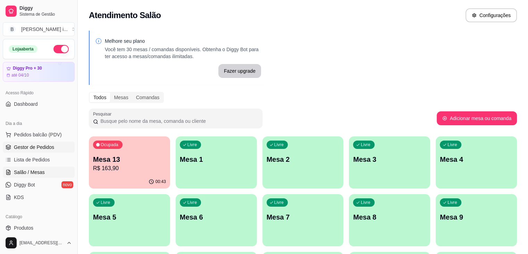
click at [44, 147] on span "Gestor de Pedidos" at bounding box center [34, 146] width 40 height 7
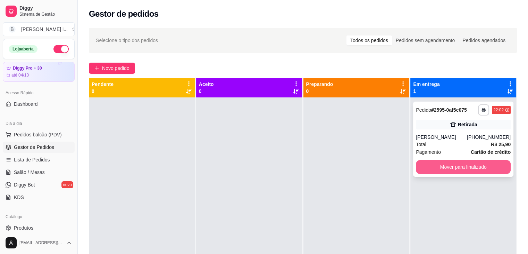
click at [491, 165] on button "Mover para finalizado" at bounding box center [463, 167] width 95 height 14
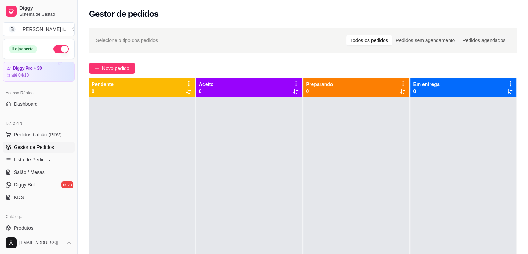
click at [58, 48] on button "button" at bounding box center [60, 49] width 15 height 8
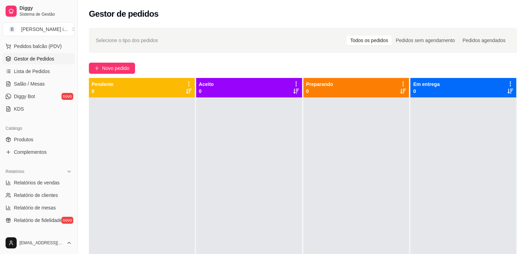
scroll to position [139, 0]
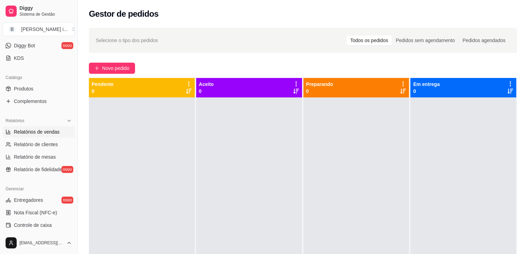
click at [48, 131] on span "Relatórios de vendas" at bounding box center [37, 131] width 46 height 7
select select "ALL"
select select "0"
